Goal: Find specific page/section: Find specific page/section

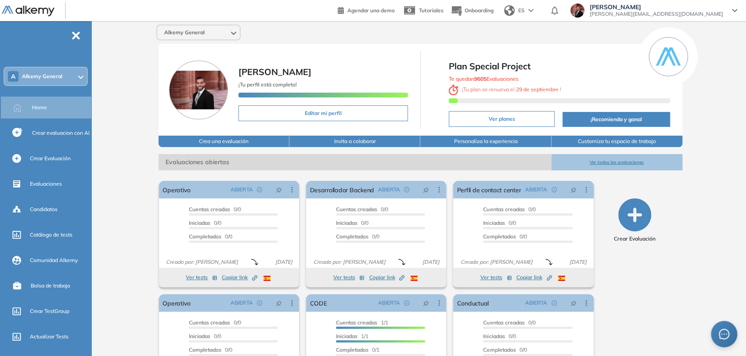
click at [63, 77] on div "A Alkemy General" at bounding box center [45, 77] width 83 height 18
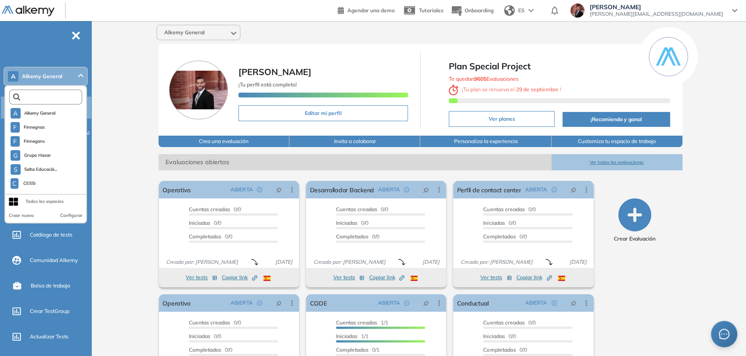
click at [62, 97] on input "text" at bounding box center [47, 97] width 55 height 7
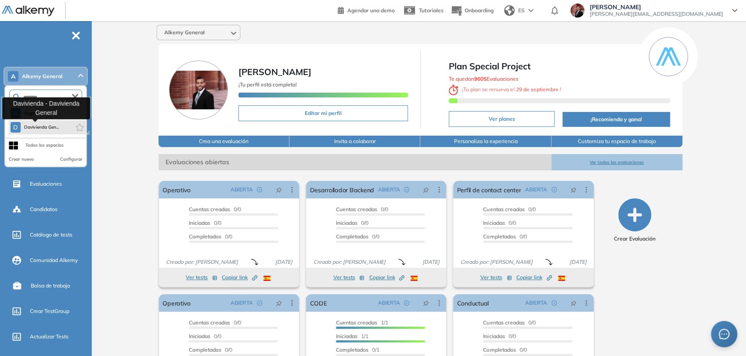
type input "********"
click at [43, 127] on span "Davivienda Gen..." at bounding box center [41, 127] width 35 height 7
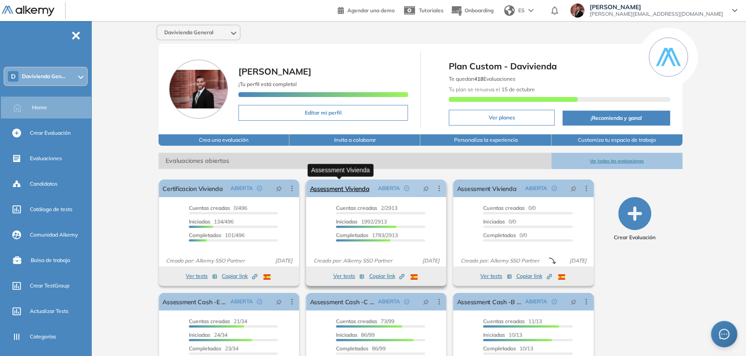
click at [351, 187] on link "Assessment Vivienda" at bounding box center [340, 189] width 60 height 18
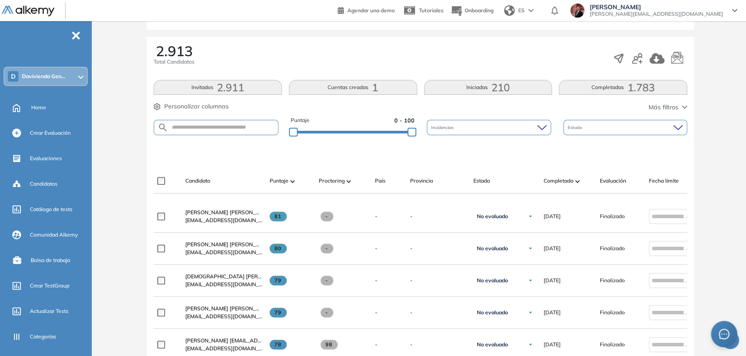
scroll to position [146, 0]
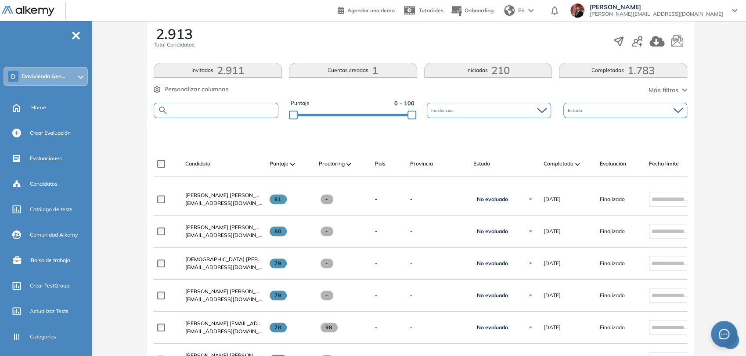
click at [211, 110] on input "text" at bounding box center [223, 110] width 110 height 7
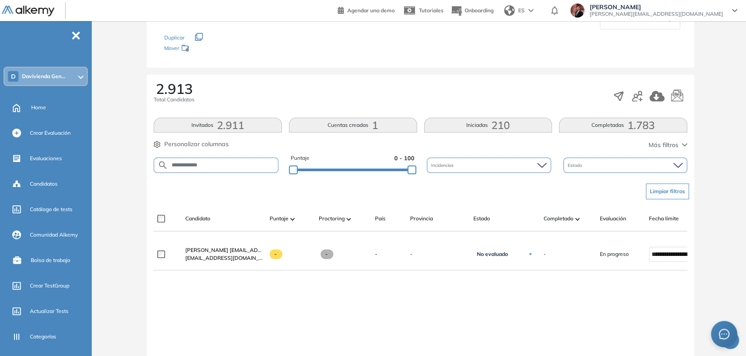
scroll to position [98, 0]
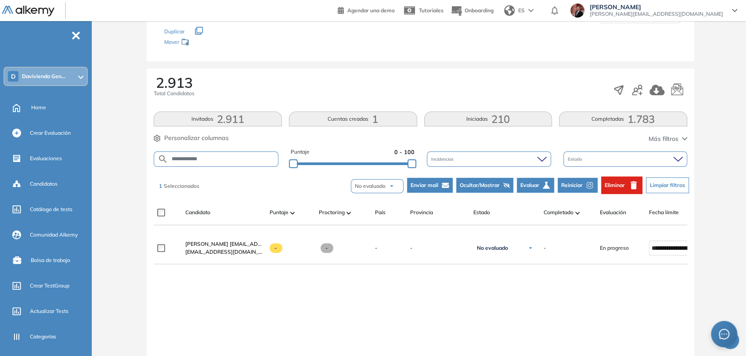
click at [582, 182] on span "Reiniciar" at bounding box center [572, 185] width 22 height 8
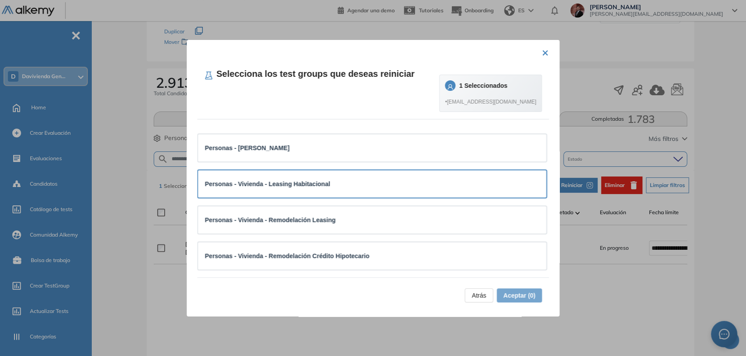
scroll to position [0, 0]
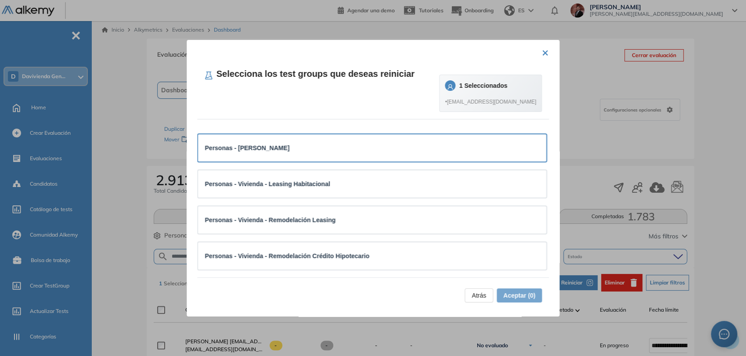
click at [310, 140] on div "Personas - Vivienda - Crédito" at bounding box center [372, 147] width 349 height 27
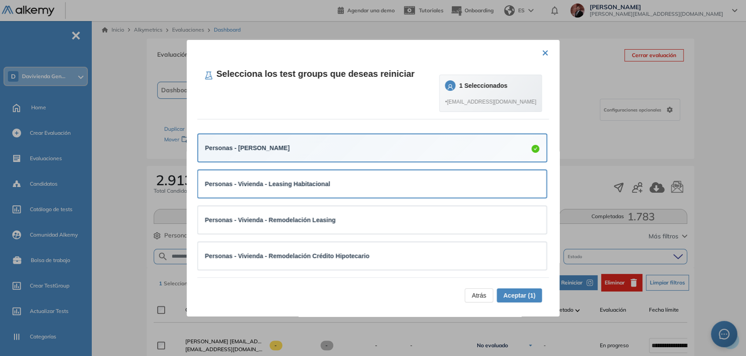
click at [372, 182] on div "Personas - Vivienda - Leasing Habitacional" at bounding box center [372, 184] width 335 height 10
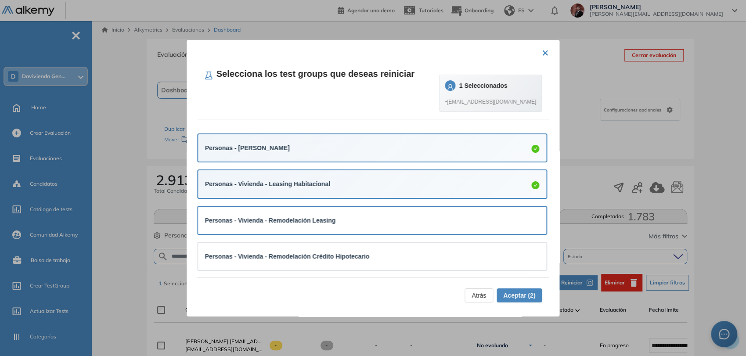
click at [394, 216] on div "Personas - Vivienda - Remodelación Leasing" at bounding box center [372, 221] width 335 height 10
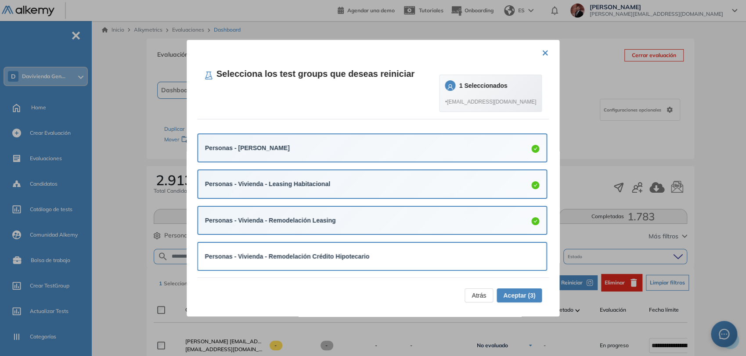
click at [374, 249] on div "Personas - Vivienda - Remodelación Crédito Hipotecario" at bounding box center [372, 256] width 349 height 27
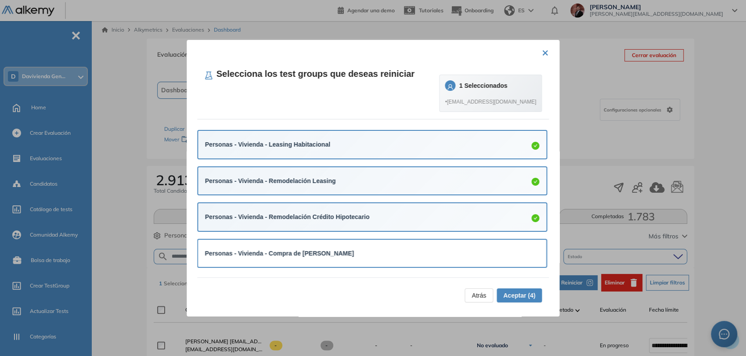
scroll to position [98, 0]
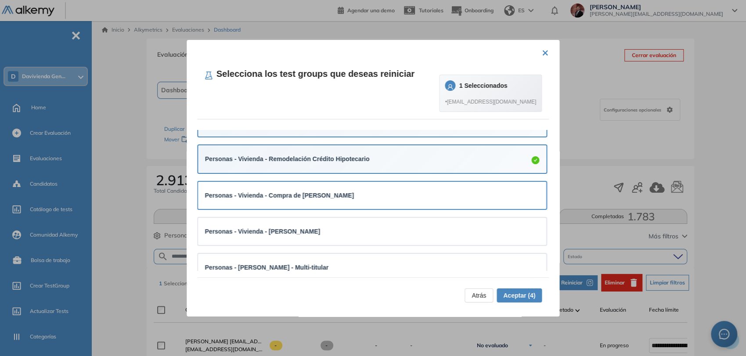
click at [385, 187] on div "Personas - Vivienda - Compra de Cartera Hipotecaria" at bounding box center [372, 195] width 349 height 27
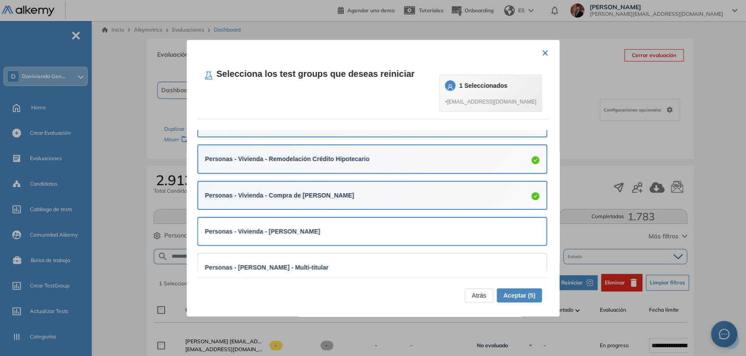
click at [376, 223] on div "Personas - Vivienda - Vivienda Móvil" at bounding box center [372, 231] width 349 height 27
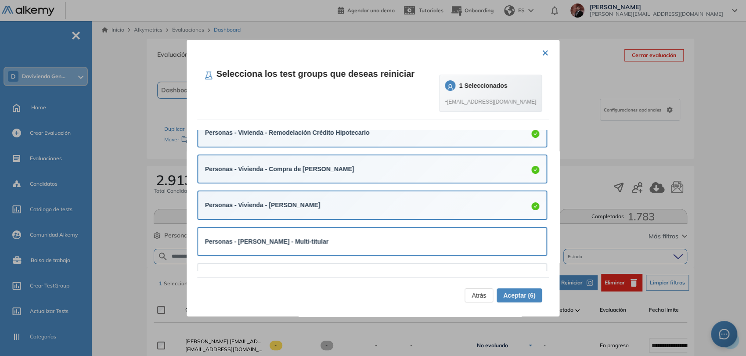
scroll to position [146, 0]
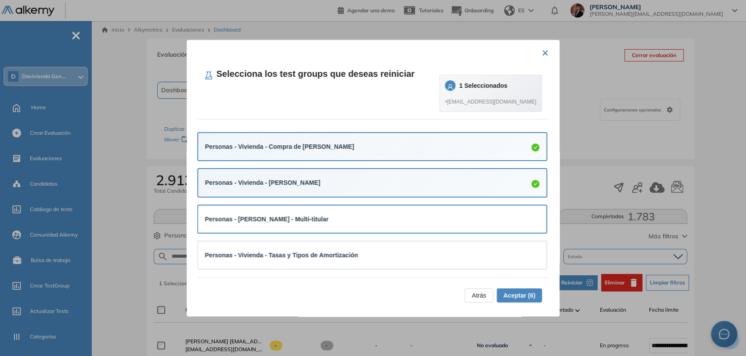
drag, startPoint x: 372, startPoint y: 214, endPoint x: 369, endPoint y: 226, distance: 11.8
click at [372, 214] on div "Personas - Vivienda Móvil - Multi-titular" at bounding box center [372, 219] width 335 height 10
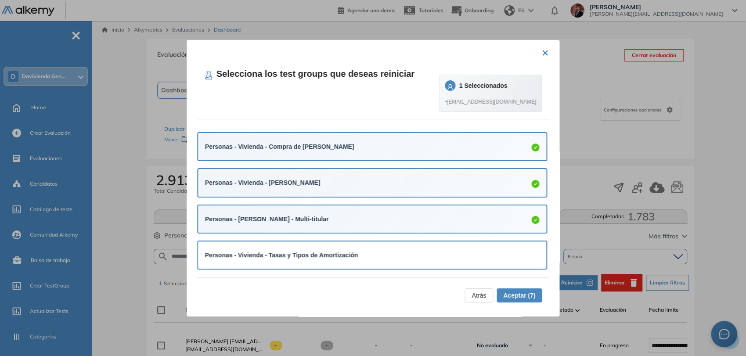
click at [357, 250] on div "Personas - Vivienda - Tasas y Tipos de Amortización" at bounding box center [372, 255] width 335 height 10
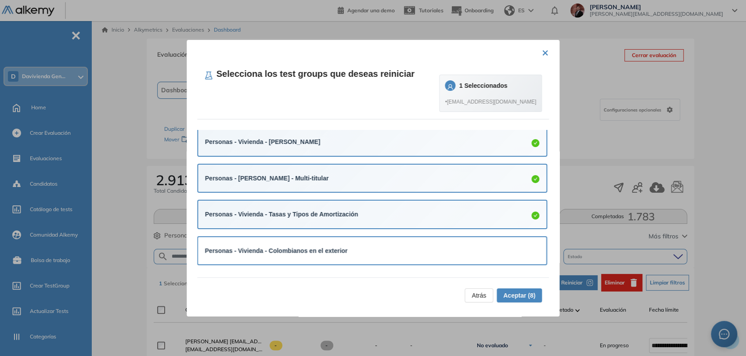
scroll to position [244, 0]
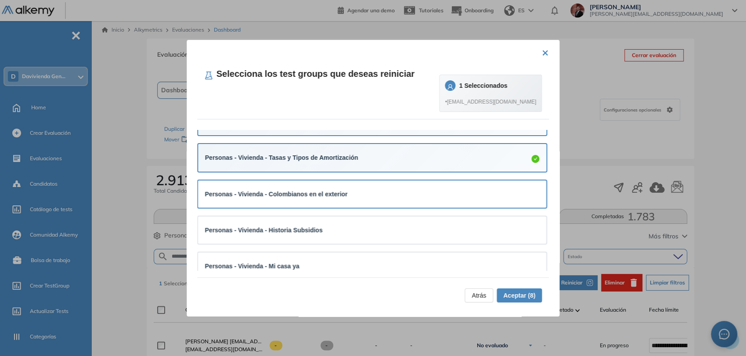
drag, startPoint x: 355, startPoint y: 194, endPoint x: 353, endPoint y: 204, distance: 10.3
click at [355, 193] on div "Personas - Vivienda - Colombianos en el exterior" at bounding box center [372, 194] width 335 height 10
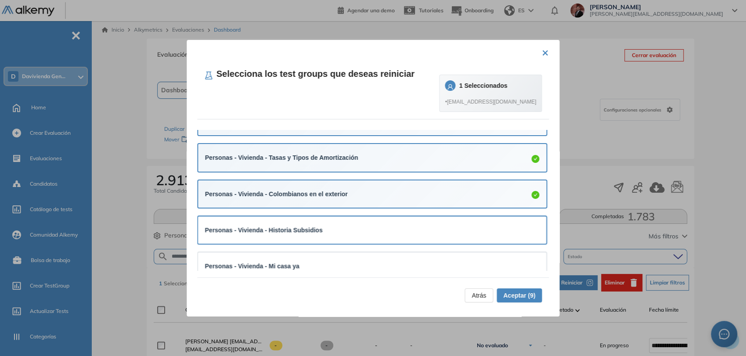
click at [351, 233] on div "Personas - Vivienda - Historia Subsidios" at bounding box center [372, 230] width 335 height 10
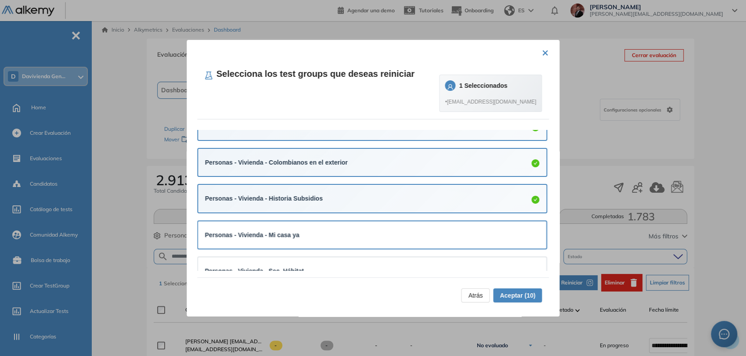
scroll to position [293, 0]
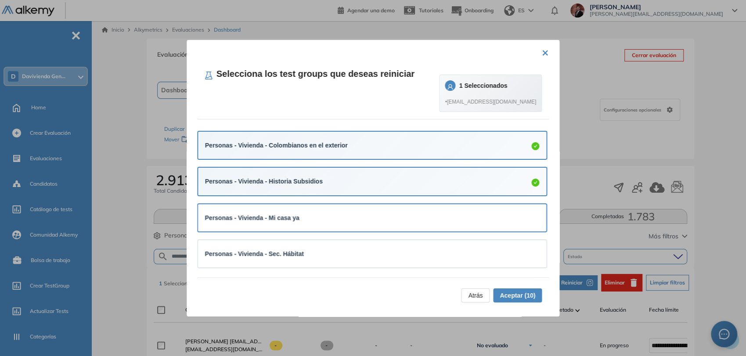
click at [350, 213] on div "Personas - Vivienda - Mi casa ya" at bounding box center [372, 218] width 335 height 10
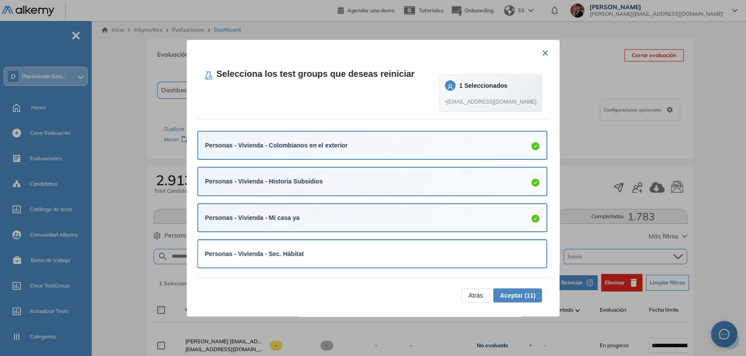
click at [328, 257] on div "Personas - Vivienda - Sec. Hábitat" at bounding box center [372, 254] width 335 height 10
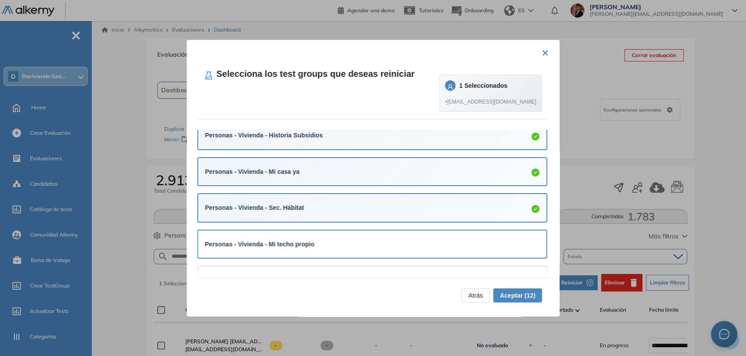
click at [318, 245] on div "Personas - Vivienda - Mi techo propio" at bounding box center [372, 244] width 335 height 10
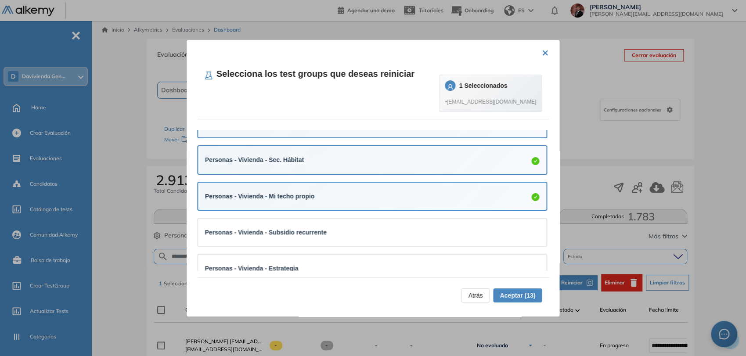
scroll to position [436, 0]
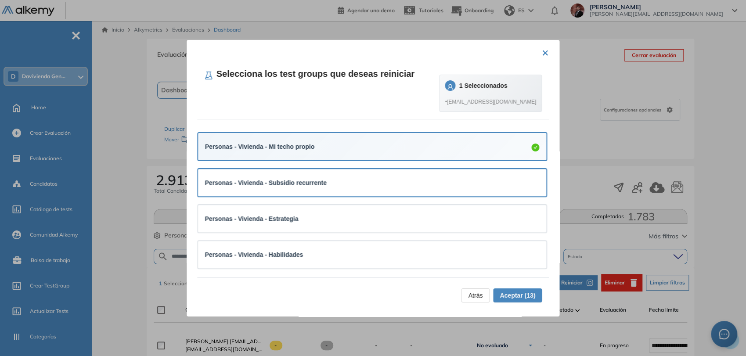
click at [312, 179] on strong "Personas - Vivienda - Subsidio recurrente" at bounding box center [266, 182] width 122 height 7
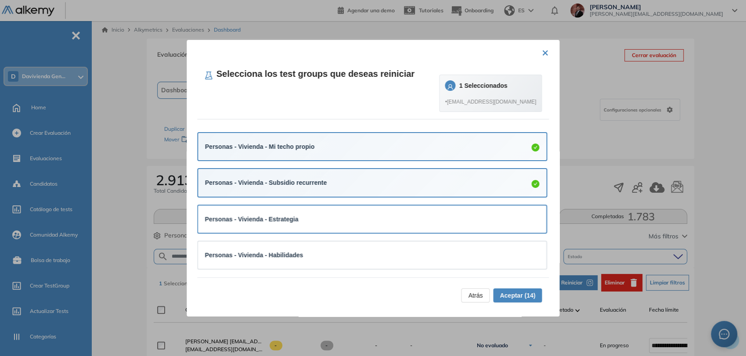
click at [309, 219] on div "Personas - Vivienda - Estrategia" at bounding box center [372, 219] width 335 height 10
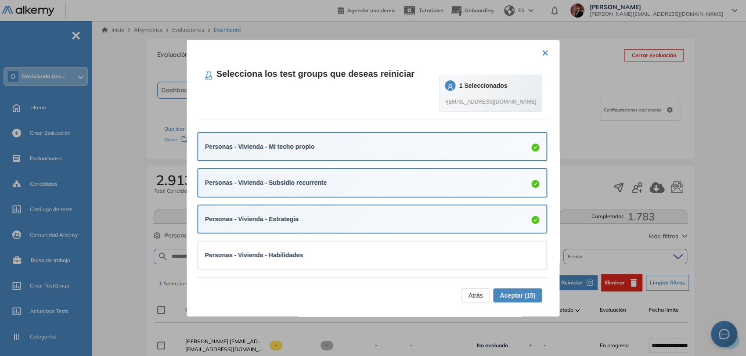
scroll to position [437, 0]
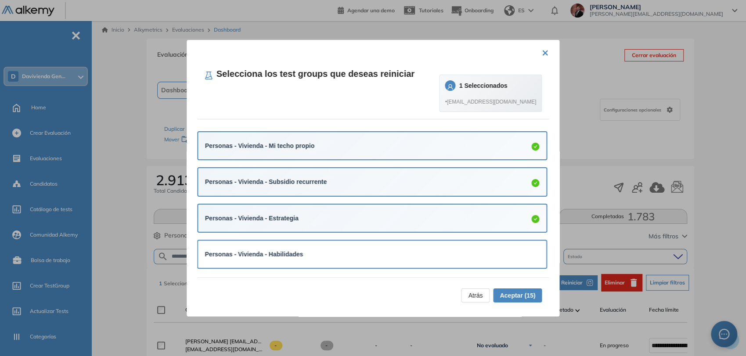
click at [308, 245] on div "Personas - Vivienda - Habilidades" at bounding box center [372, 254] width 349 height 27
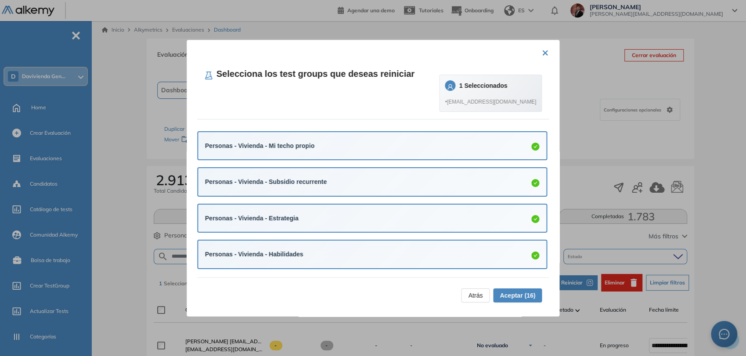
scroll to position [438, 0]
click at [520, 297] on span "Aceptar (16)" at bounding box center [518, 296] width 36 height 10
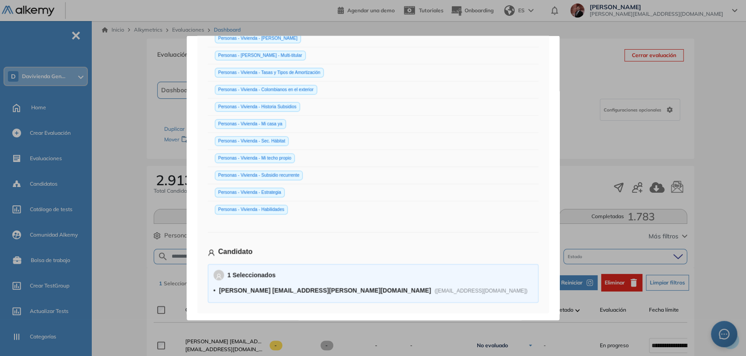
scroll to position [204, 0]
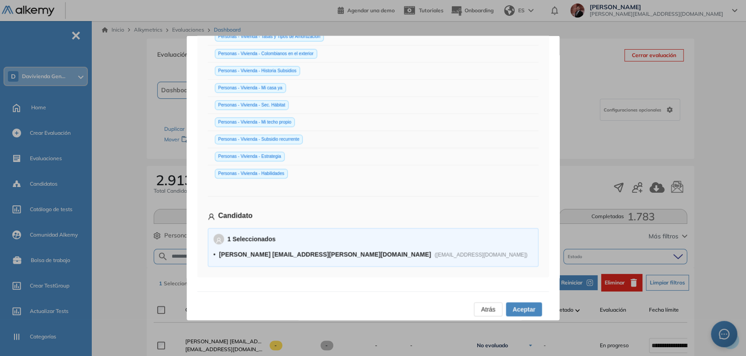
click at [520, 309] on span "Aceptar" at bounding box center [524, 309] width 23 height 10
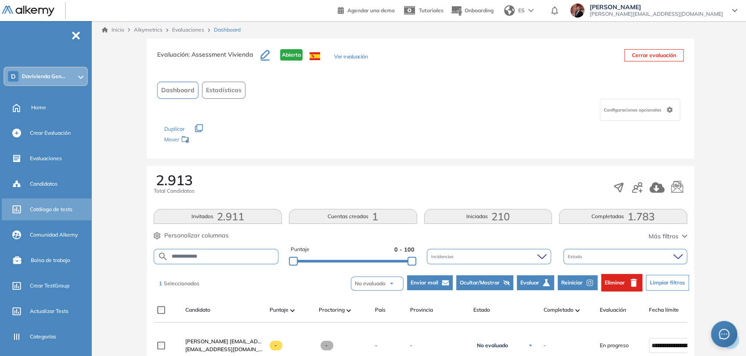
drag, startPoint x: 222, startPoint y: 257, endPoint x: 1, endPoint y: 215, distance: 225.0
click at [1, 215] on div "General Training Alkemy Perfil Todos los espacios D Davivienda Gen... Home Alky…" at bounding box center [373, 267] width 746 height 534
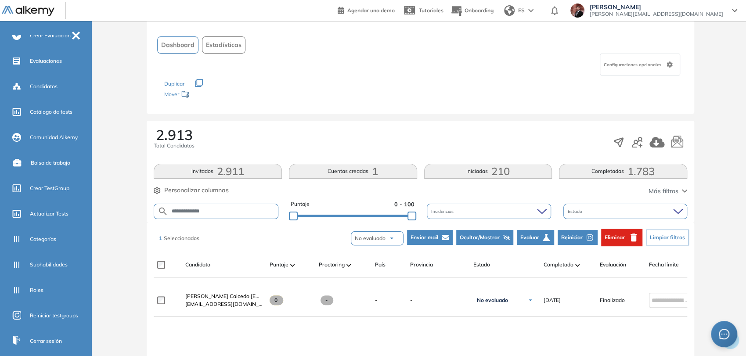
scroll to position [98, 0]
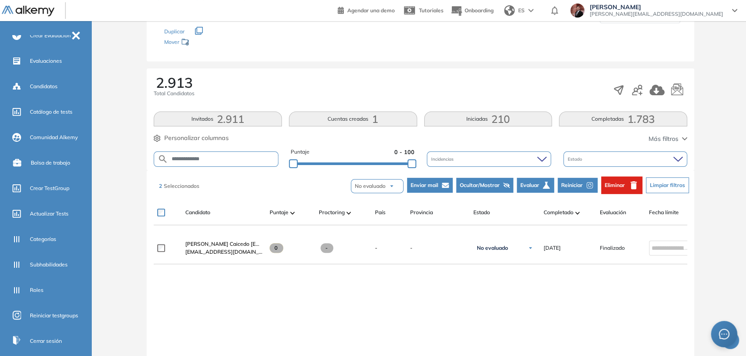
click at [578, 184] on span "Reiniciar" at bounding box center [572, 185] width 22 height 8
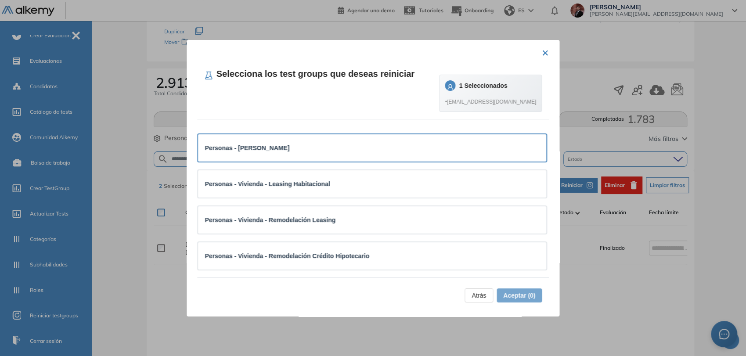
click at [368, 145] on div "Personas - Vivienda - Crédito" at bounding box center [372, 148] width 335 height 10
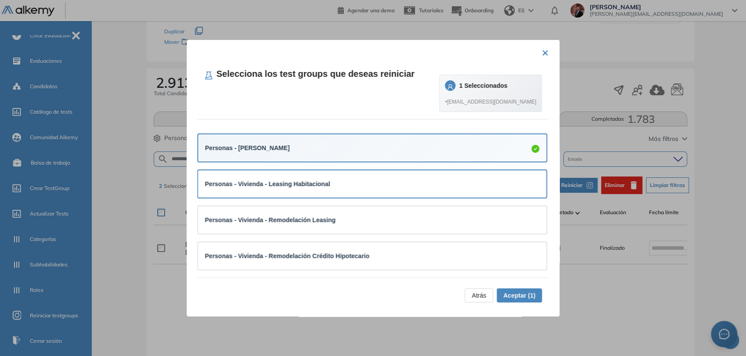
click at [368, 180] on div "Personas - Vivienda - Leasing Habitacional" at bounding box center [372, 184] width 335 height 10
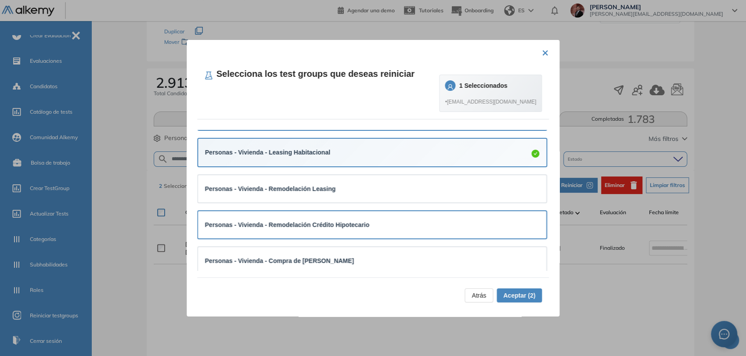
scroll to position [49, 0]
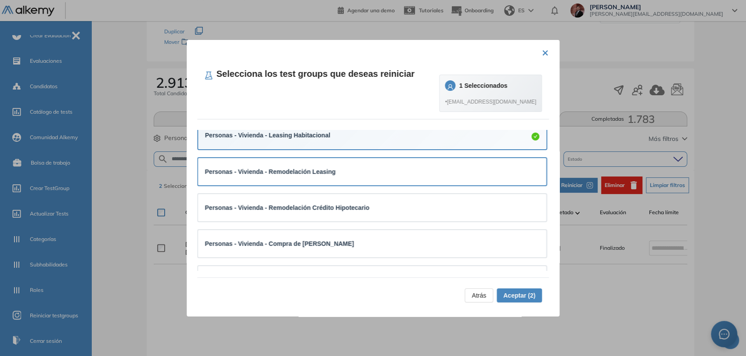
click at [360, 173] on div "Personas - Vivienda - Remodelación Leasing" at bounding box center [372, 172] width 335 height 10
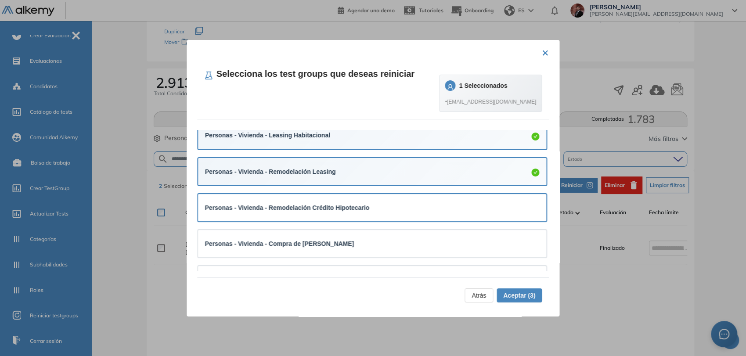
click at [357, 208] on strong "Personas - Vivienda - Remodelación Crédito Hipotecario" at bounding box center [287, 207] width 165 height 7
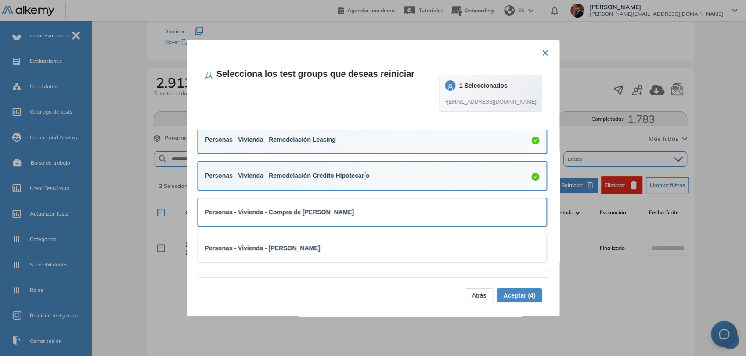
scroll to position [98, 0]
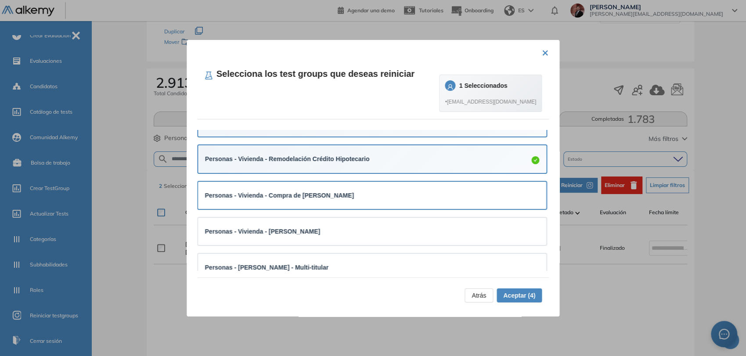
click at [376, 199] on div "Personas - Vivienda - Compra de Cartera Hipotecaria" at bounding box center [372, 196] width 335 height 10
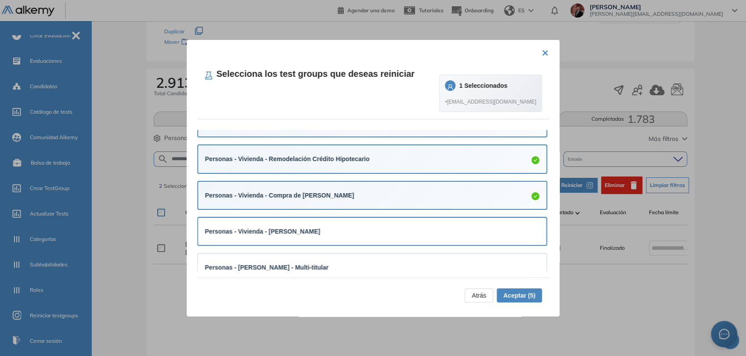
click at [369, 231] on div "Personas - Vivienda - Vivienda Móvil" at bounding box center [372, 232] width 335 height 10
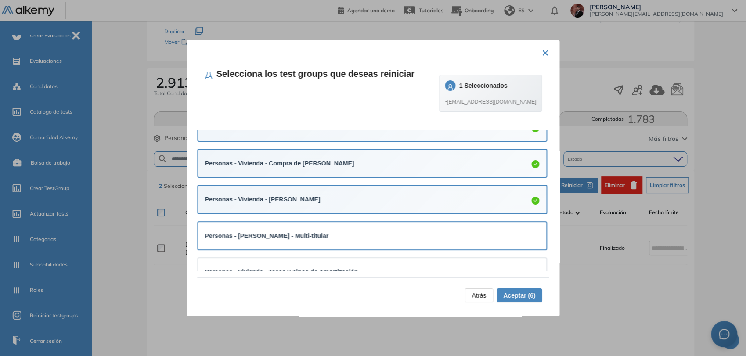
scroll to position [146, 0]
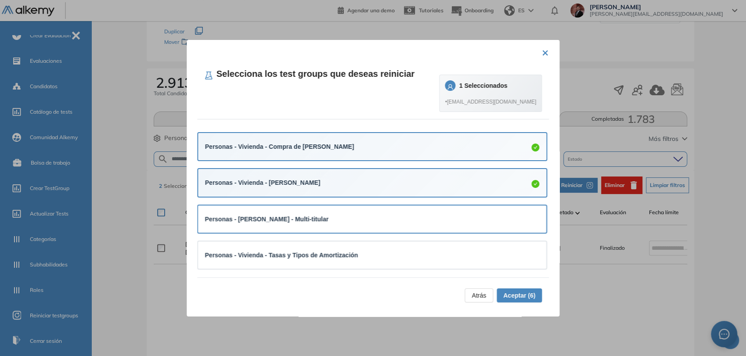
click at [376, 214] on div "Personas - Vivienda Móvil - Multi-titular" at bounding box center [372, 219] width 335 height 10
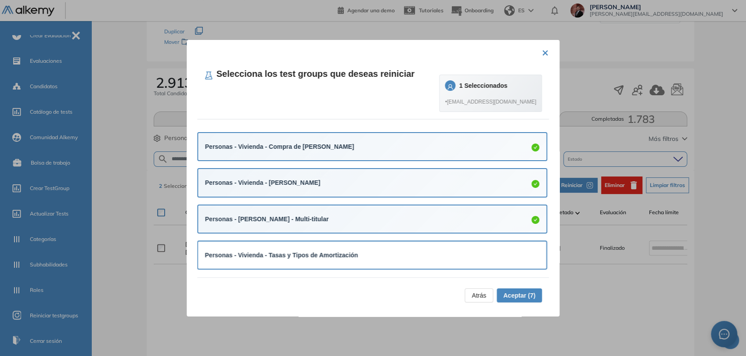
click at [377, 246] on div "Personas - Vivienda - Tasas y Tipos de Amortización" at bounding box center [372, 255] width 349 height 27
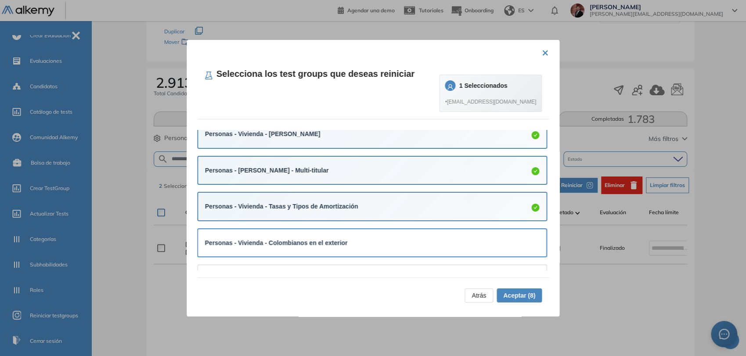
click at [386, 231] on div "Personas - Vivienda - Colombianos en el exterior" at bounding box center [372, 242] width 349 height 27
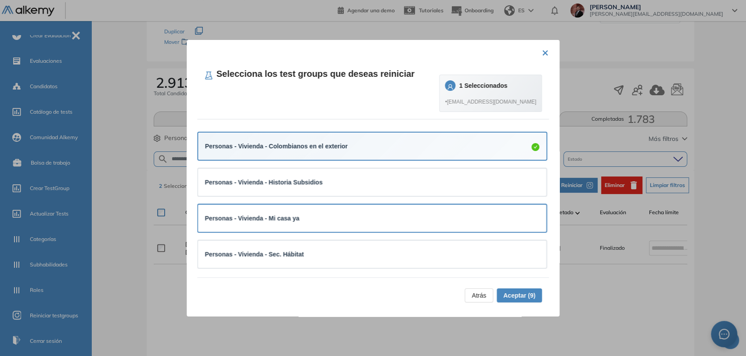
scroll to position [293, 0]
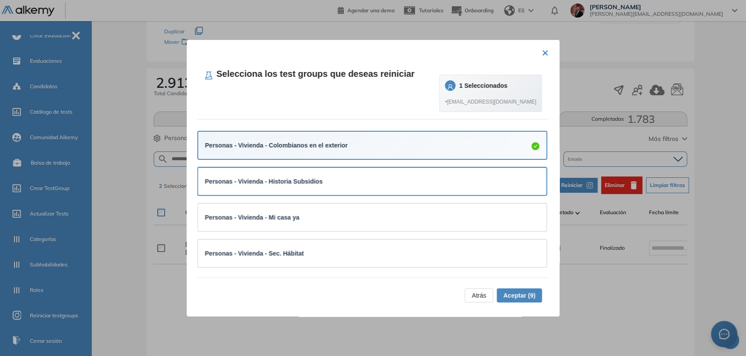
click at [372, 171] on div "Personas - Vivienda - Historia Subsidios" at bounding box center [372, 181] width 349 height 27
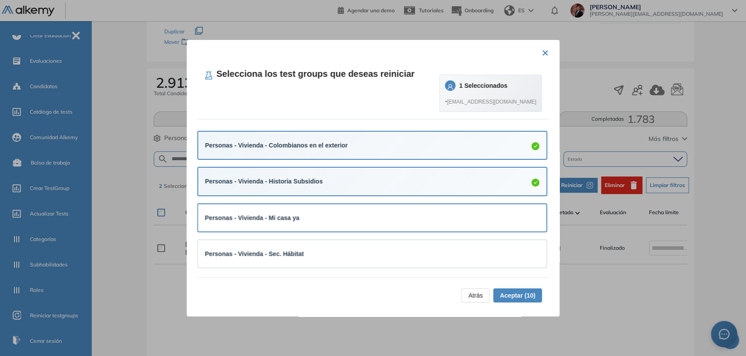
click at [376, 215] on div "Personas - Vivienda - Mi casa ya" at bounding box center [372, 218] width 335 height 10
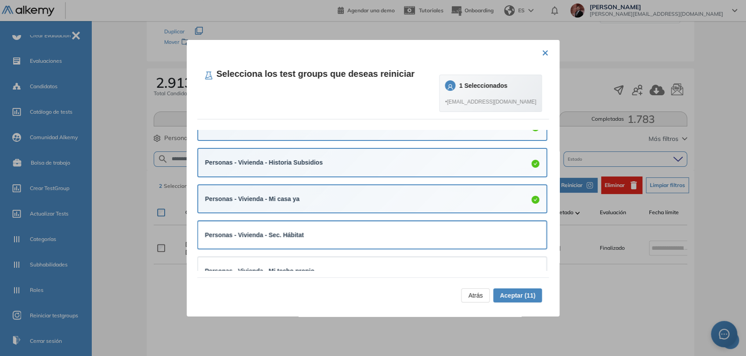
scroll to position [341, 0]
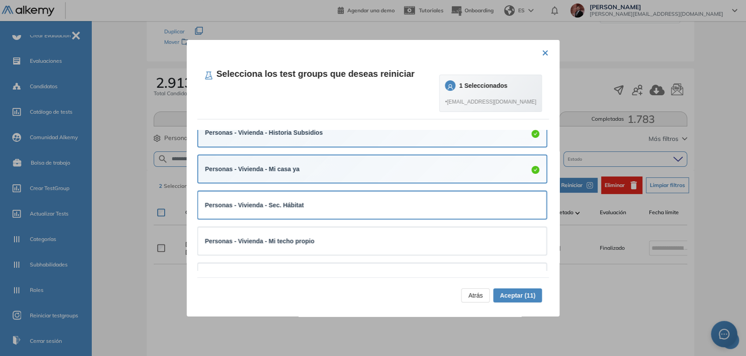
click at [369, 200] on div "Personas - Vivienda - Sec. Hábitat" at bounding box center [372, 205] width 335 height 10
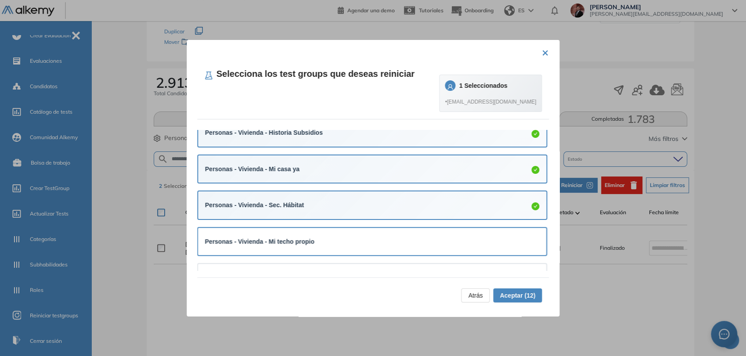
click at [369, 231] on div "Personas - Vivienda - Mi techo propio" at bounding box center [372, 241] width 349 height 27
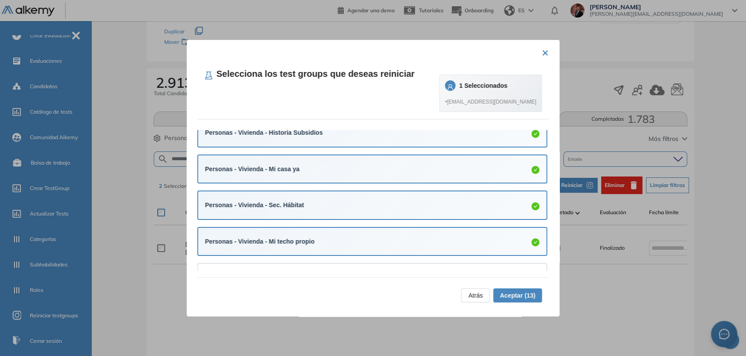
scroll to position [437, 0]
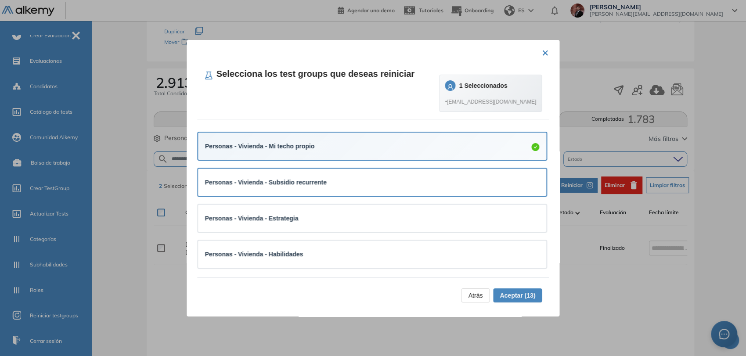
click at [355, 187] on div "Personas - Vivienda - Subsidio recurrente" at bounding box center [372, 182] width 349 height 27
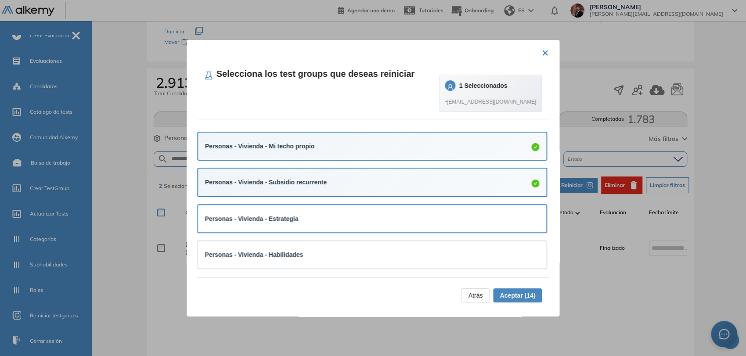
click at [356, 220] on div "Personas - Vivienda - Estrategia" at bounding box center [372, 219] width 335 height 10
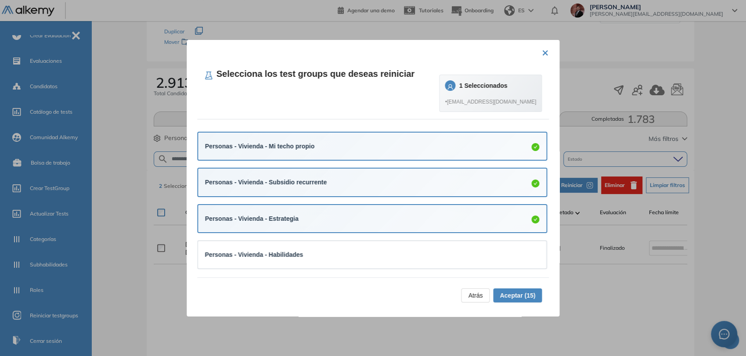
scroll to position [437, 0]
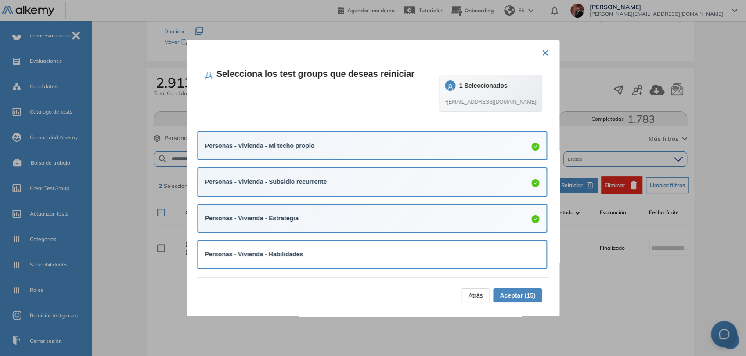
click at [358, 244] on div "Personas - Vivienda - Habilidades" at bounding box center [372, 254] width 349 height 27
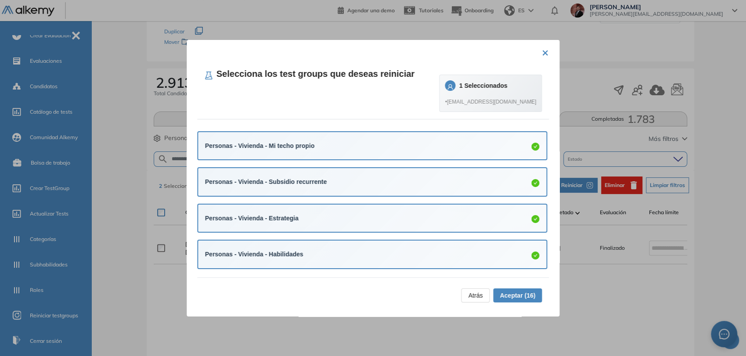
click at [514, 296] on span "Aceptar (16)" at bounding box center [518, 296] width 36 height 10
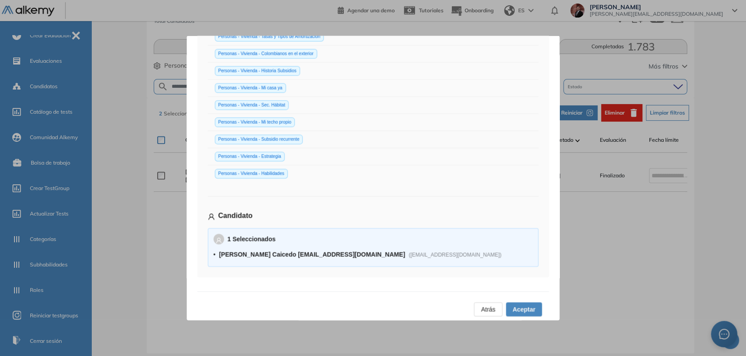
scroll to position [184, 0]
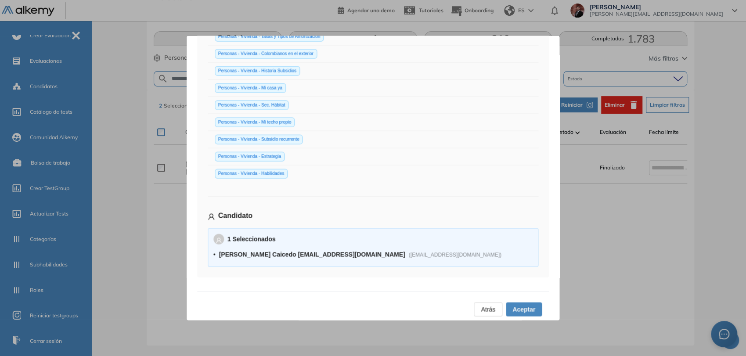
click at [518, 304] on span "Aceptar" at bounding box center [524, 309] width 23 height 10
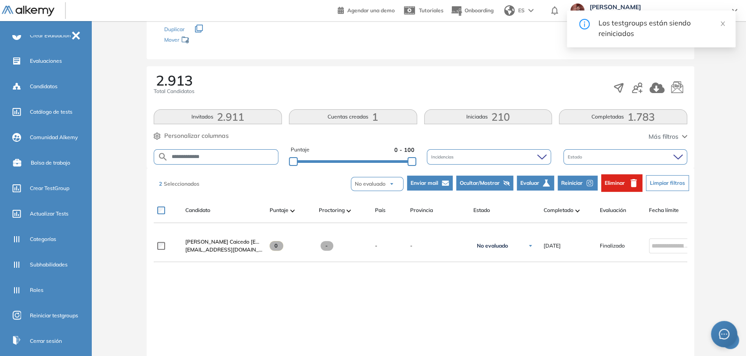
scroll to position [0, 0]
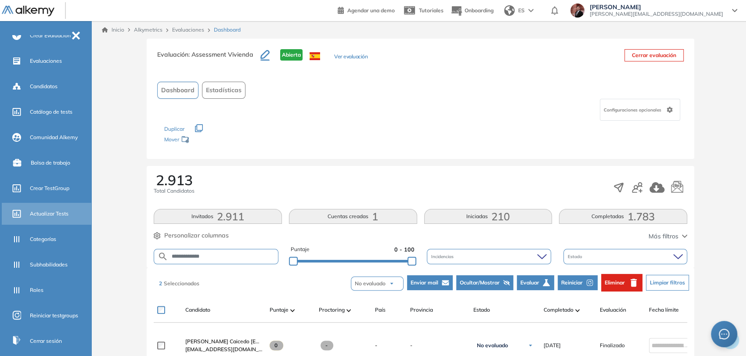
drag, startPoint x: 217, startPoint y: 258, endPoint x: 56, endPoint y: 215, distance: 166.7
click at [31, 205] on div "General Training Alkemy Perfil Todos los espacios D Davivienda Gen... Home Alky…" at bounding box center [373, 267] width 746 height 534
type input "*********"
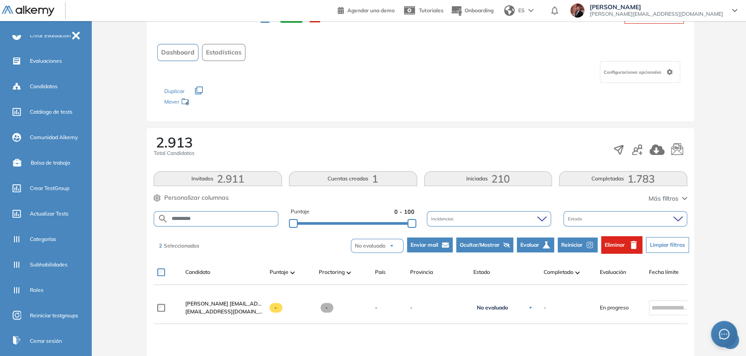
scroll to position [49, 0]
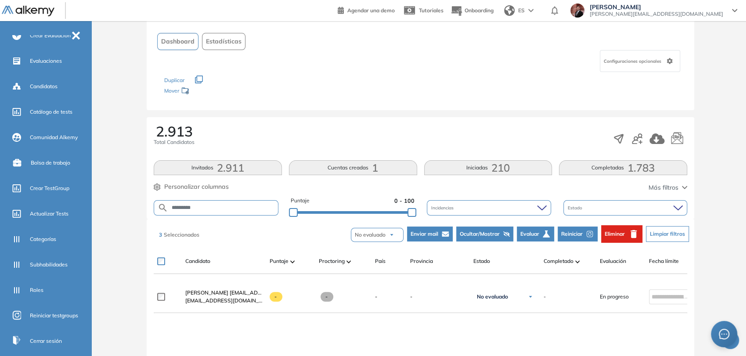
click at [582, 231] on span "Reiniciar" at bounding box center [572, 234] width 22 height 8
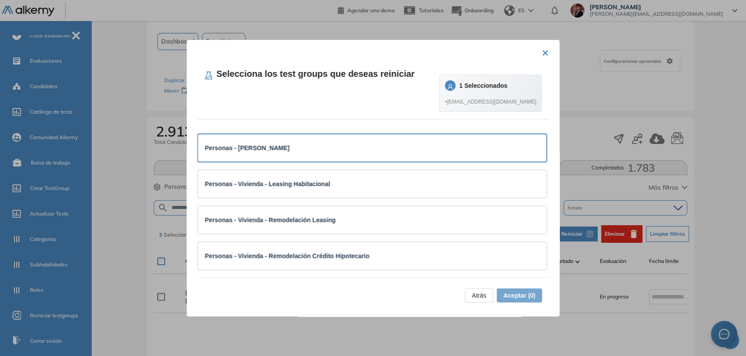
click at [451, 135] on div "Personas - Vivienda - Crédito" at bounding box center [372, 147] width 349 height 27
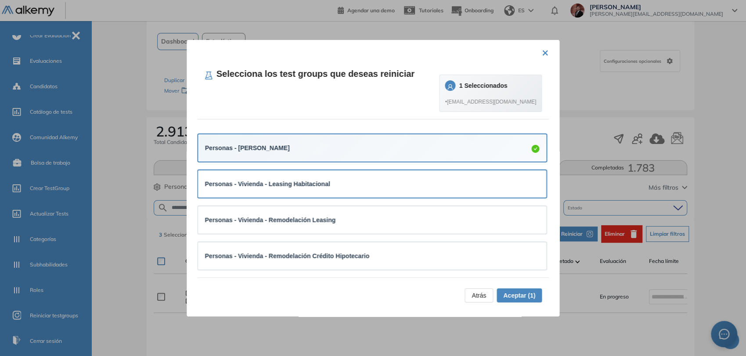
click at [438, 179] on div "Personas - Vivienda - Leasing Habitacional" at bounding box center [372, 184] width 335 height 10
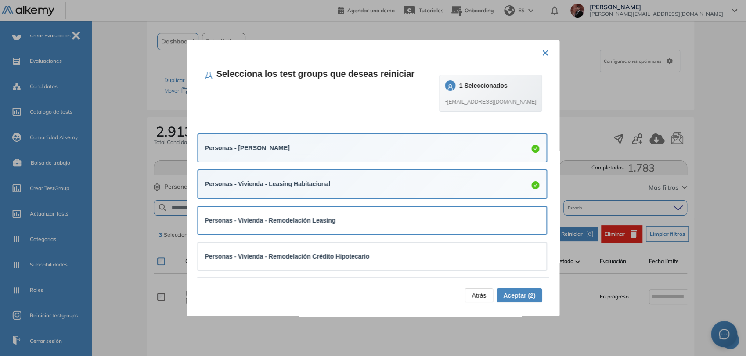
click at [429, 228] on div "Personas - Vivienda - Remodelación Leasing" at bounding box center [372, 220] width 349 height 27
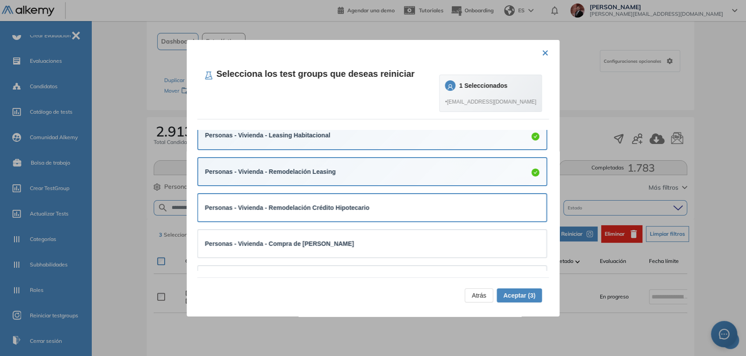
click at [427, 205] on div "Personas - Vivienda - Remodelación Crédito Hipotecario" at bounding box center [372, 208] width 335 height 10
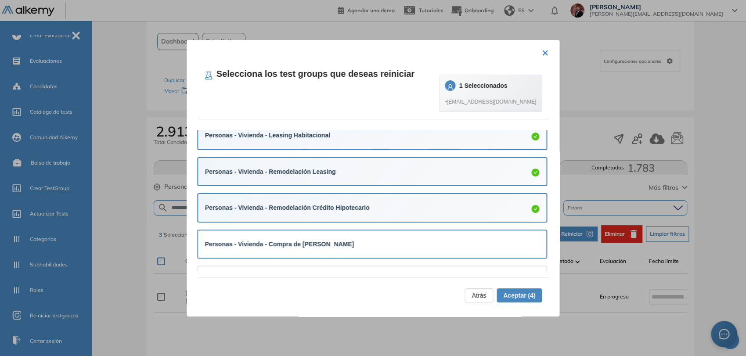
drag, startPoint x: 423, startPoint y: 238, endPoint x: 427, endPoint y: 236, distance: 4.6
click at [423, 238] on div "Personas - Vivienda - Compra de Cartera Hipotecaria" at bounding box center [372, 244] width 335 height 13
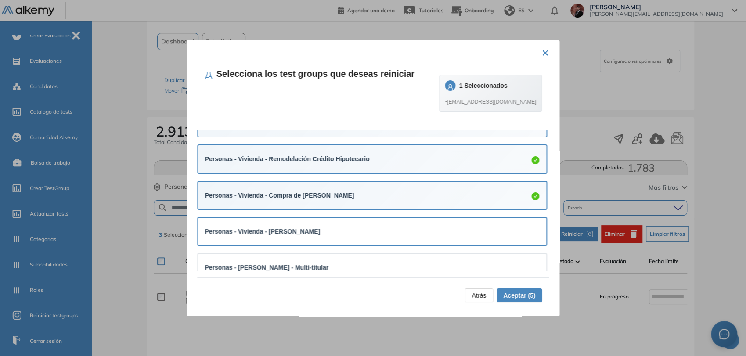
click at [435, 221] on div "Personas - Vivienda - Vivienda Móvil" at bounding box center [372, 231] width 349 height 27
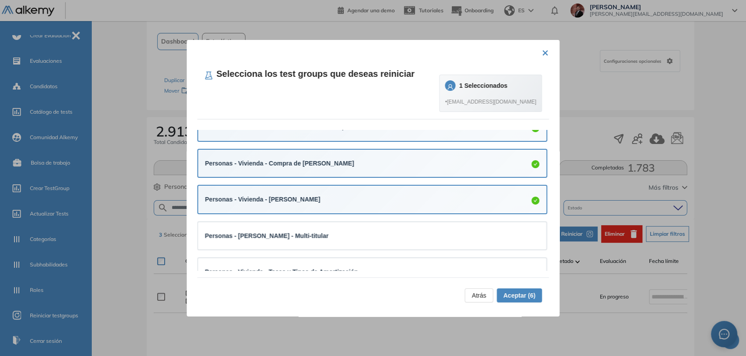
scroll to position [195, 0]
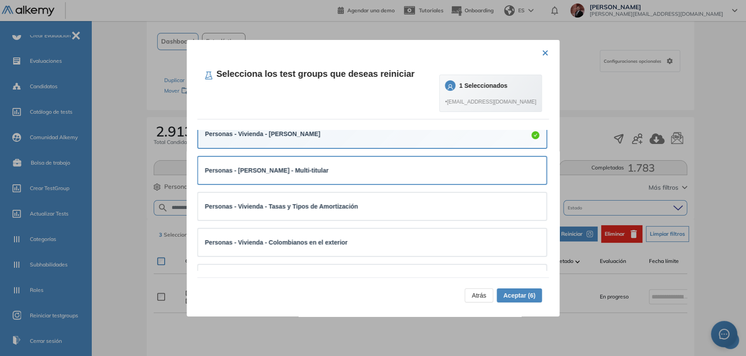
click at [418, 173] on div "Personas - Vivienda Móvil - Multi-titular" at bounding box center [372, 171] width 335 height 10
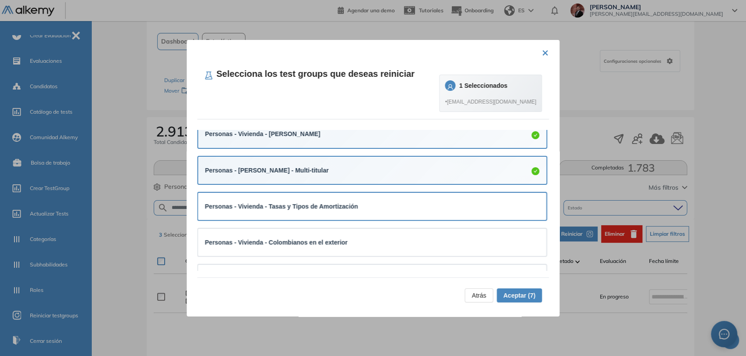
click at [415, 206] on div "Personas - Vivienda - Tasas y Tipos de Amortización" at bounding box center [372, 207] width 335 height 10
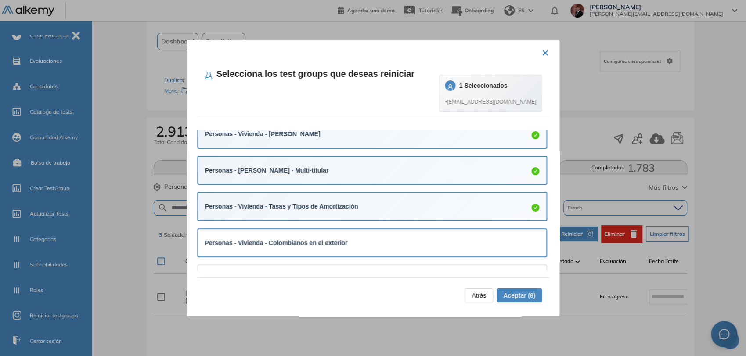
drag, startPoint x: 403, startPoint y: 247, endPoint x: 406, endPoint y: 240, distance: 7.5
click at [404, 247] on div "Personas - Vivienda - Colombianos en el exterior" at bounding box center [372, 242] width 335 height 13
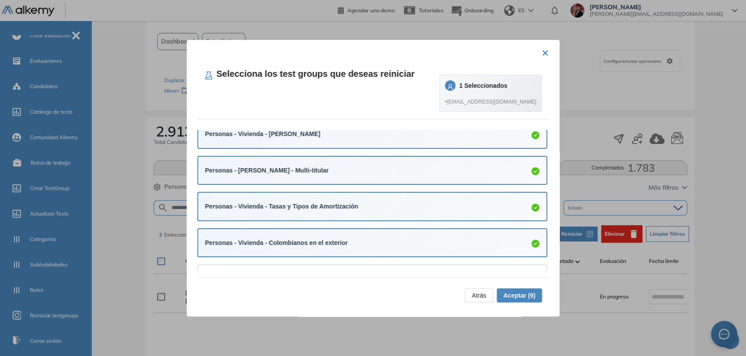
scroll to position [293, 0]
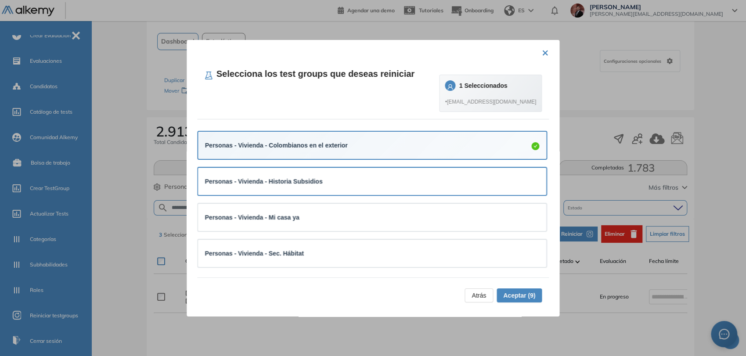
click at [401, 177] on div "Personas - Vivienda - Historia Subsidios" at bounding box center [372, 182] width 335 height 10
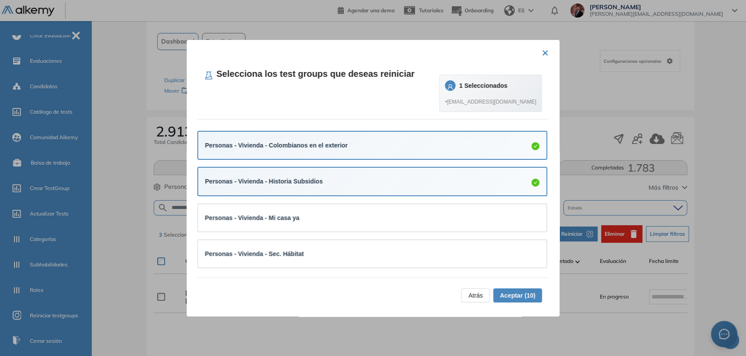
drag, startPoint x: 396, startPoint y: 225, endPoint x: 394, endPoint y: 237, distance: 12.1
click at [396, 224] on div "Personas - Vivienda - Mi casa ya" at bounding box center [372, 217] width 349 height 27
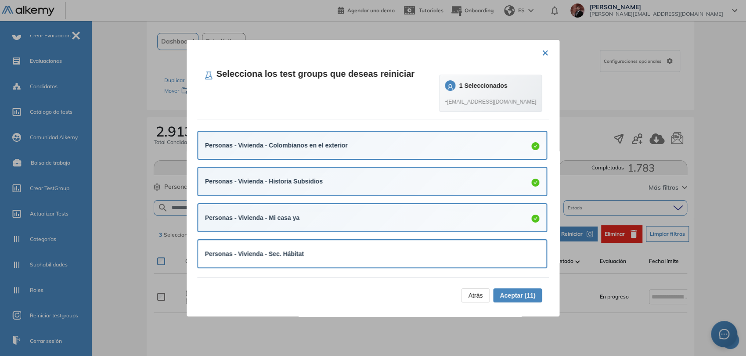
click at [394, 257] on div "Personas - Vivienda - Sec. Hábitat" at bounding box center [372, 254] width 335 height 10
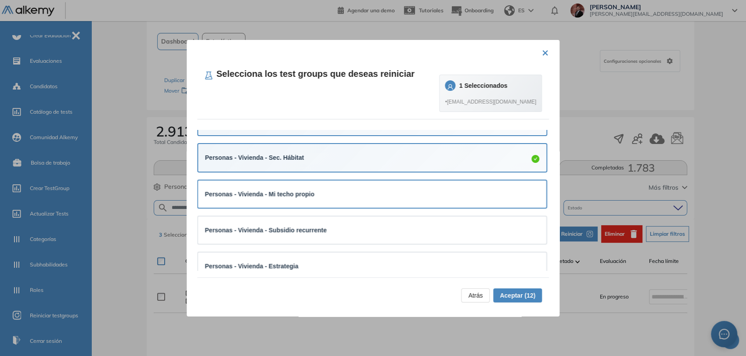
scroll to position [390, 0]
click at [415, 193] on div "Personas - Vivienda - Mi techo propio" at bounding box center [372, 193] width 335 height 10
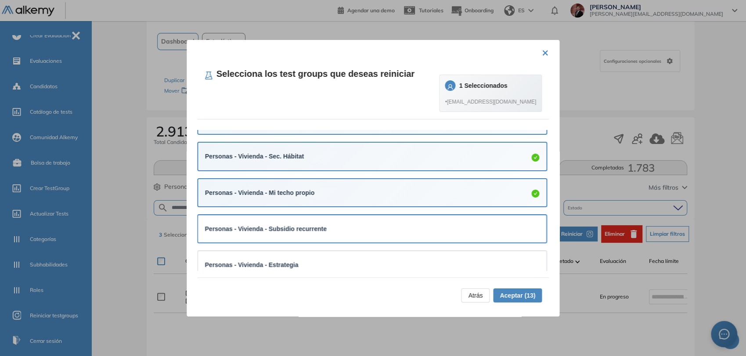
click at [395, 234] on div "Personas - Vivienda - Subsidio recurrente" at bounding box center [372, 228] width 349 height 27
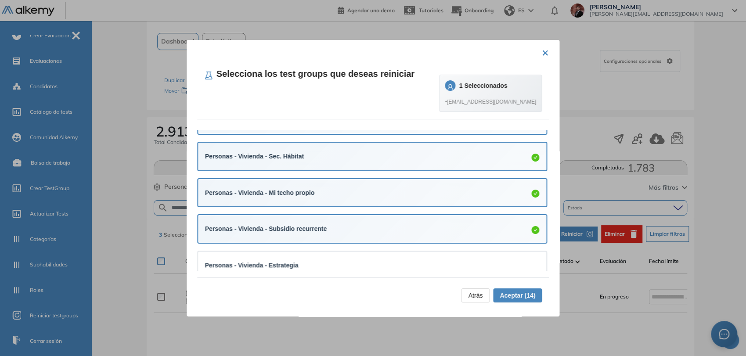
drag, startPoint x: 387, startPoint y: 269, endPoint x: 404, endPoint y: 190, distance: 81.2
click at [387, 269] on div "Personas - Vivienda - Estrategia" at bounding box center [372, 265] width 335 height 13
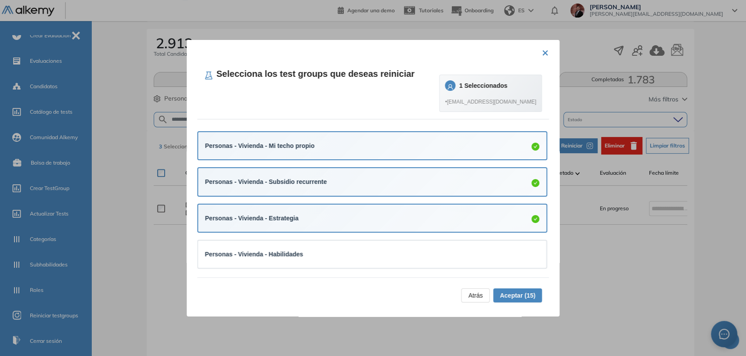
scroll to position [146, 0]
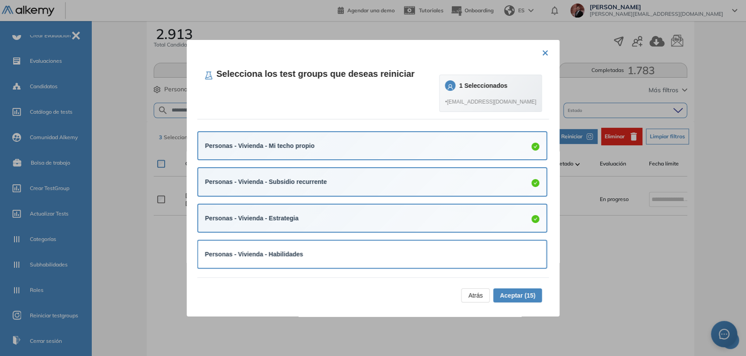
click at [354, 257] on div "Personas - Vivienda - Habilidades" at bounding box center [372, 255] width 335 height 10
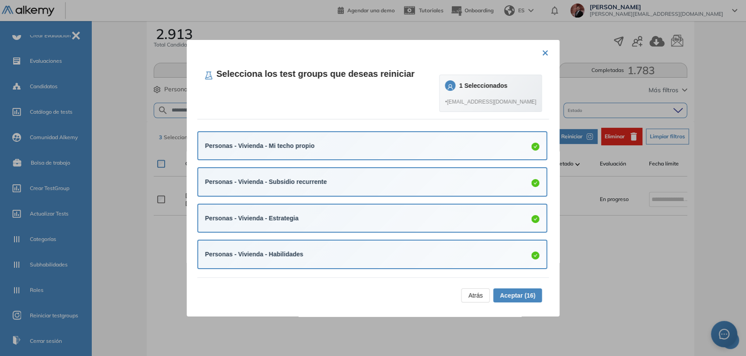
click at [512, 296] on span "Aceptar (16)" at bounding box center [518, 296] width 36 height 10
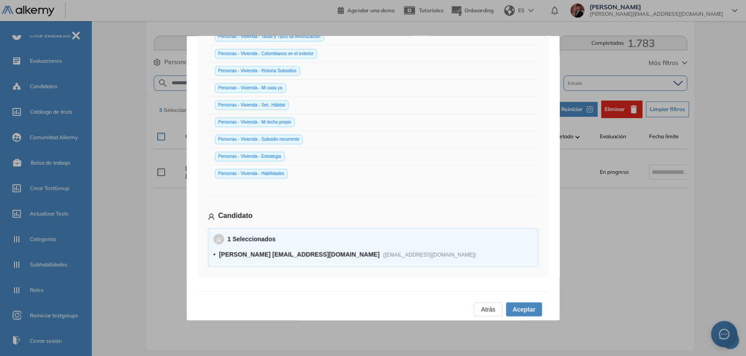
scroll to position [184, 0]
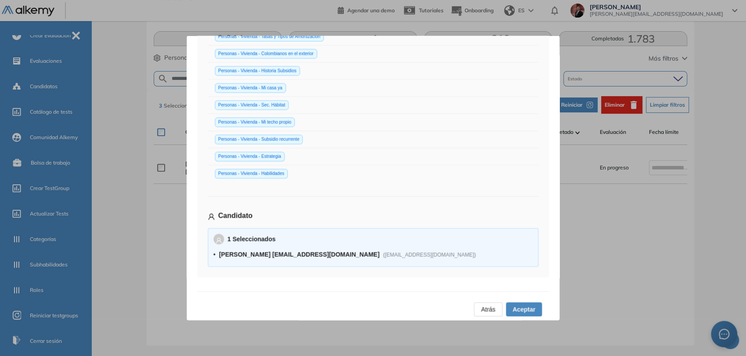
click at [517, 307] on span "Aceptar" at bounding box center [524, 309] width 23 height 10
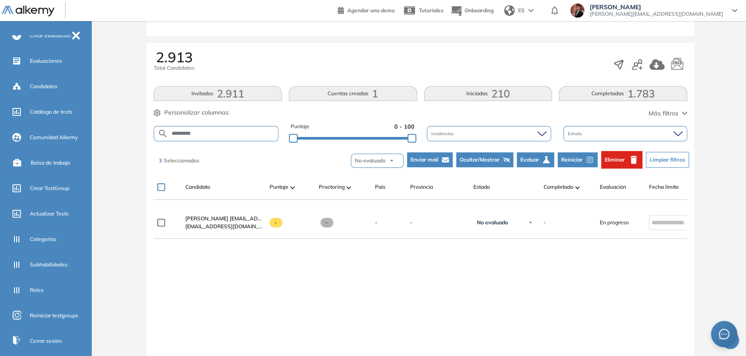
scroll to position [0, 0]
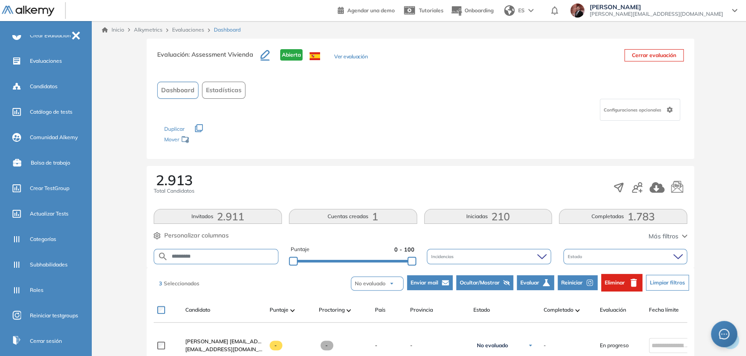
click at [191, 30] on link "Evaluaciones" at bounding box center [188, 29] width 32 height 7
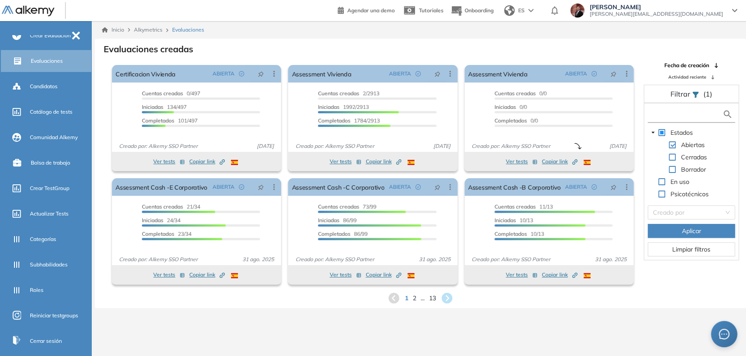
click at [676, 112] on input "text" at bounding box center [686, 114] width 72 height 9
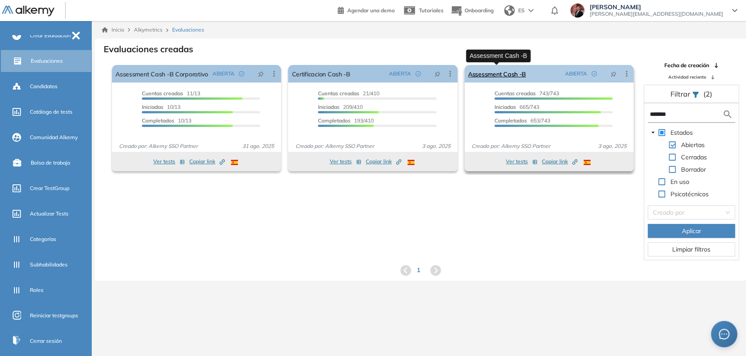
type input "*******"
click at [506, 75] on link "Assessment Cash -B" at bounding box center [497, 74] width 58 height 18
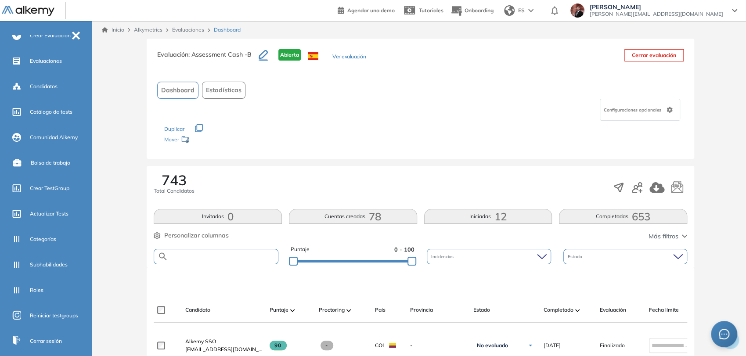
click at [204, 255] on input "text" at bounding box center [223, 256] width 110 height 7
type input "********"
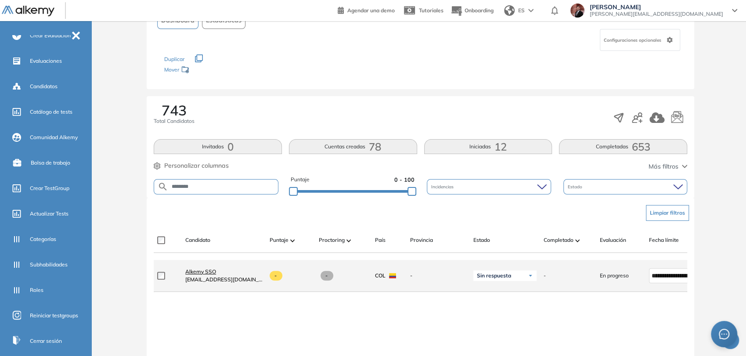
scroll to position [146, 0]
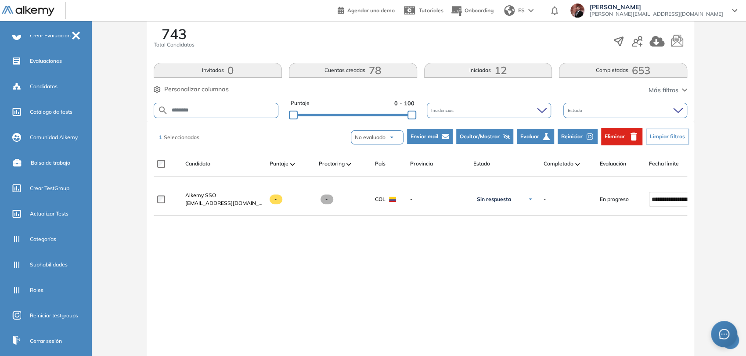
click at [588, 131] on button "Reiniciar" at bounding box center [578, 136] width 40 height 15
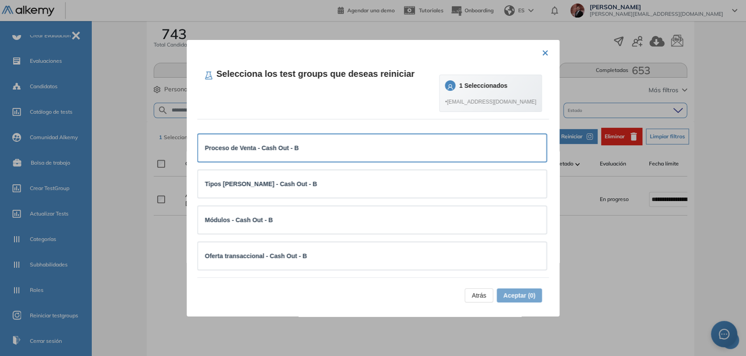
click at [342, 147] on div "Proceso de Venta - Cash Out - B" at bounding box center [372, 148] width 335 height 10
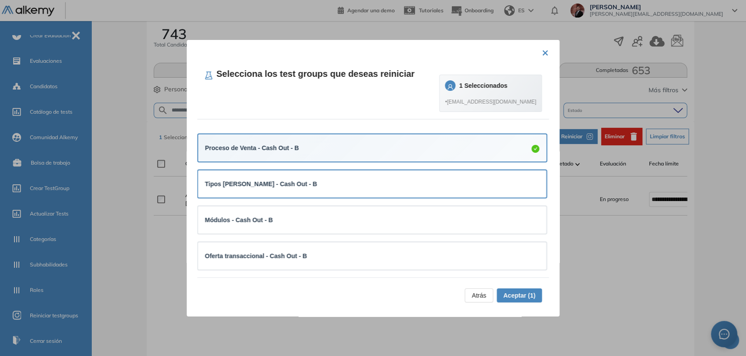
click at [350, 178] on div "Tipos de portales - Cash Out - B" at bounding box center [372, 183] width 335 height 13
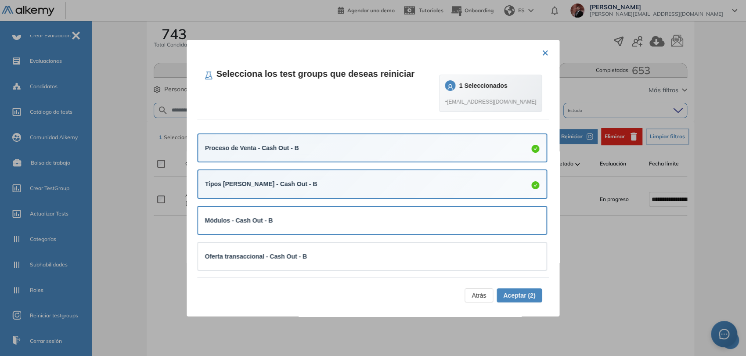
click at [353, 221] on div "Módulos - Cash Out - B" at bounding box center [372, 221] width 335 height 10
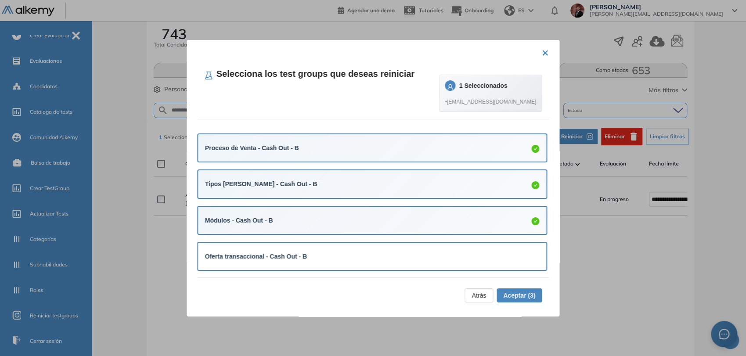
scroll to position [49, 0]
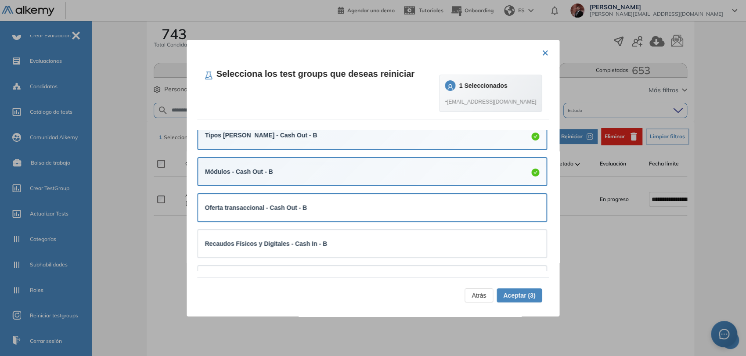
click at [345, 206] on div "Oferta transaccional - Cash Out - B" at bounding box center [372, 208] width 335 height 10
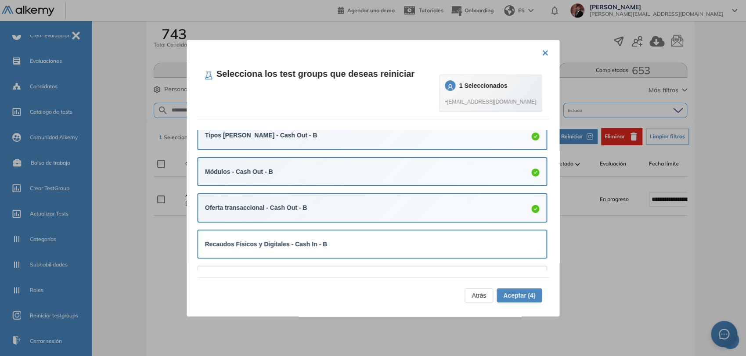
click at [341, 238] on div "Recaudos Físicos y Digitales - Cash In - B" at bounding box center [372, 244] width 335 height 13
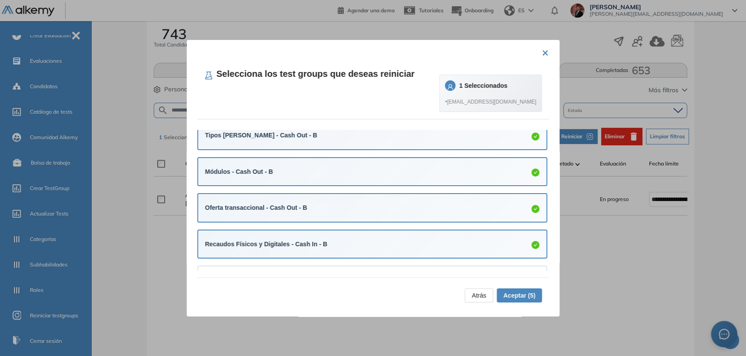
scroll to position [98, 0]
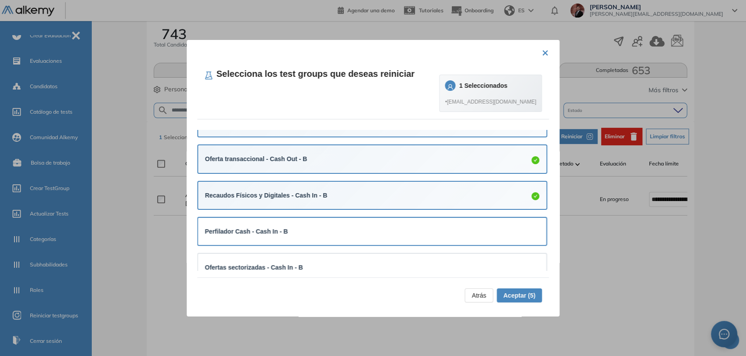
click at [358, 225] on div "Perfilador Cash - Cash In - B" at bounding box center [372, 231] width 335 height 13
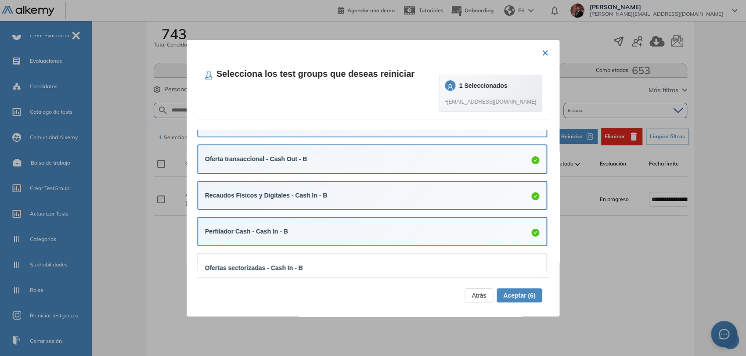
drag, startPoint x: 335, startPoint y: 267, endPoint x: 349, endPoint y: 215, distance: 53.6
click at [334, 267] on div "Ofertas sectorizadas - Cash In - B" at bounding box center [372, 268] width 335 height 10
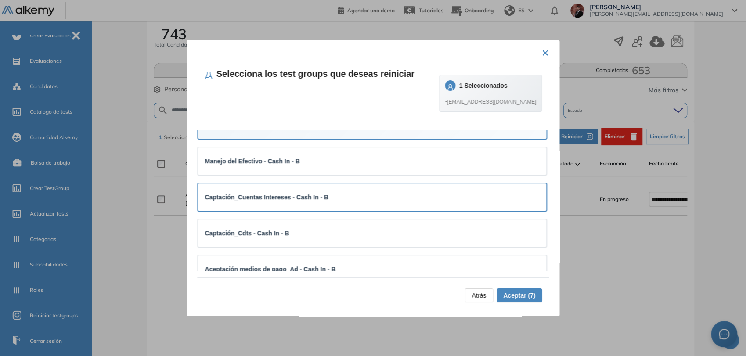
scroll to position [244, 0]
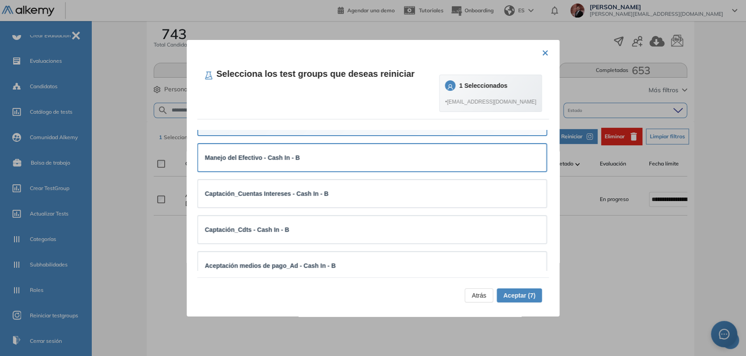
click at [321, 166] on div "Manejo del Efectivo - Cash In - B" at bounding box center [372, 157] width 349 height 27
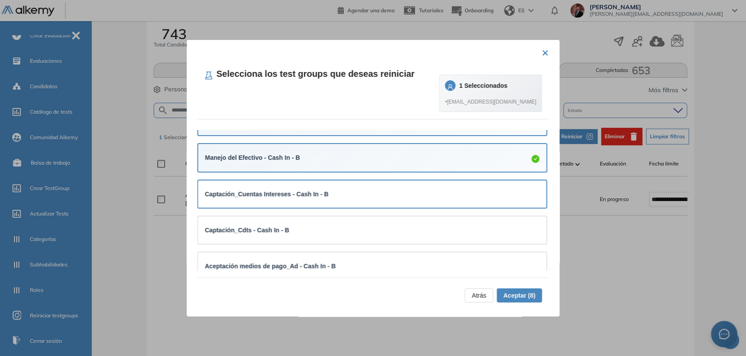
click at [325, 206] on div "Captación_Cuentas Intereses - Cash In - B" at bounding box center [372, 194] width 349 height 27
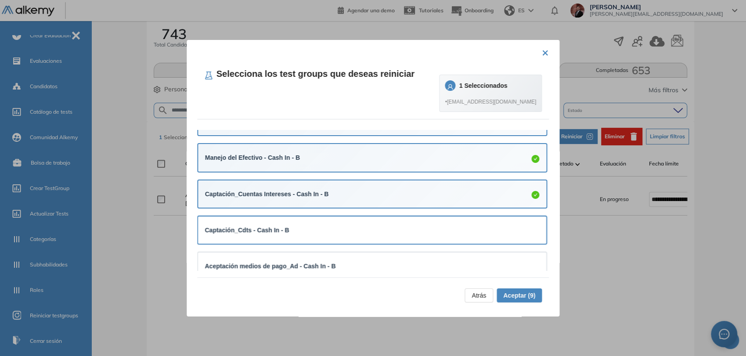
click at [319, 231] on div "Captación_Cdts - Cash In - B" at bounding box center [372, 230] width 335 height 10
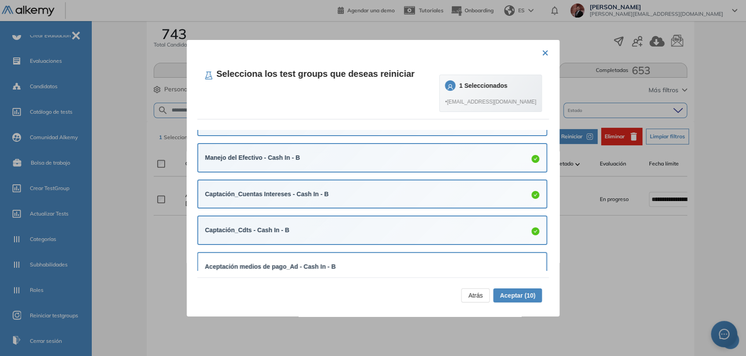
click at [307, 263] on strong "Aceptación medios de pago_Ad - Cash In - B" at bounding box center [270, 266] width 131 height 7
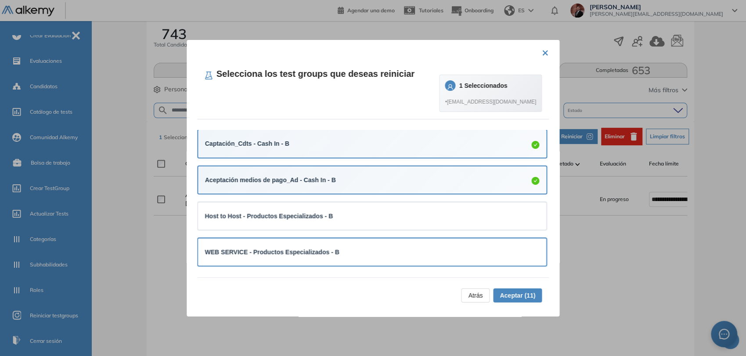
scroll to position [390, 0]
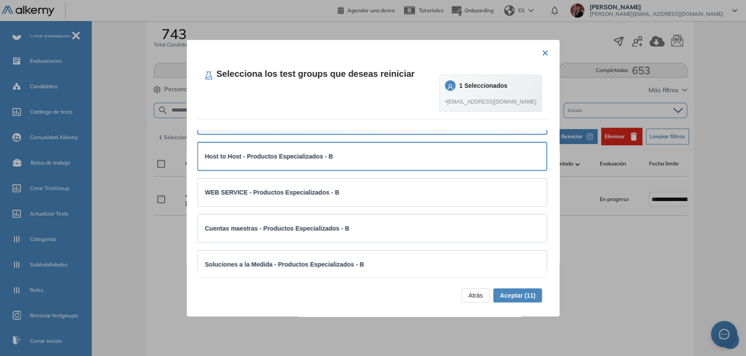
click at [301, 161] on div "Host to Host - Productos Especializados - B" at bounding box center [372, 156] width 335 height 13
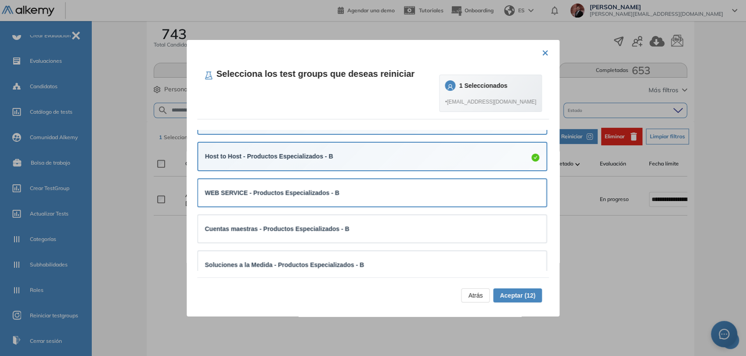
click at [307, 199] on div "WEB SERVICE - Productos Especializados - B" at bounding box center [372, 192] width 349 height 27
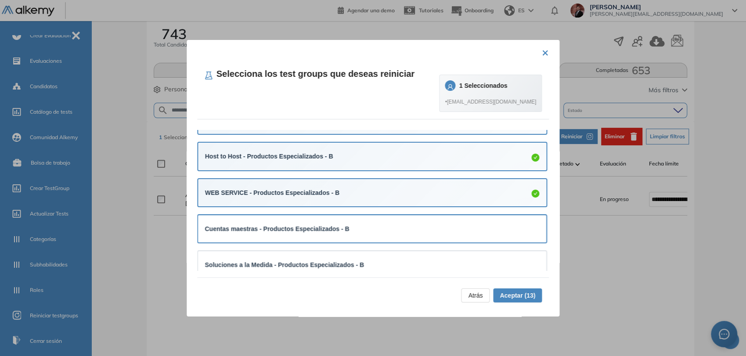
click at [312, 225] on strong "Cuentas maestras - Productos Especializados - B" at bounding box center [277, 228] width 145 height 7
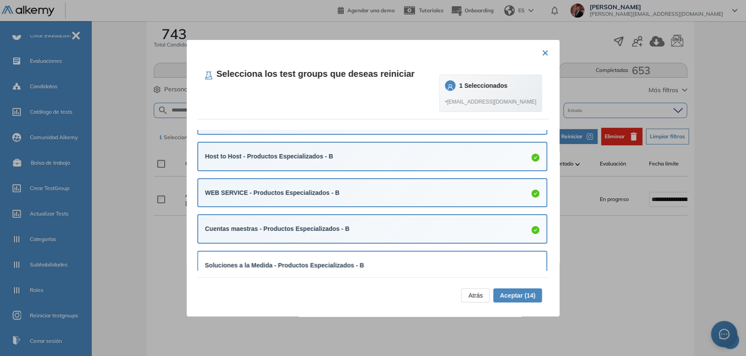
click at [317, 259] on div "Soluciones a la Medida - Productos Especializados - B" at bounding box center [372, 265] width 335 height 13
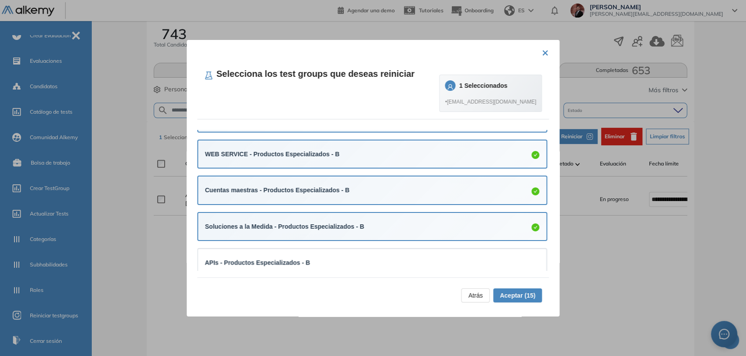
scroll to position [473, 0]
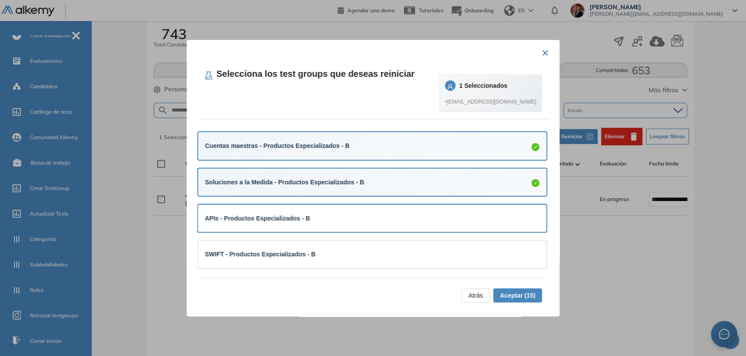
click at [322, 212] on div "APIs - Productos Especializados - B" at bounding box center [372, 218] width 335 height 13
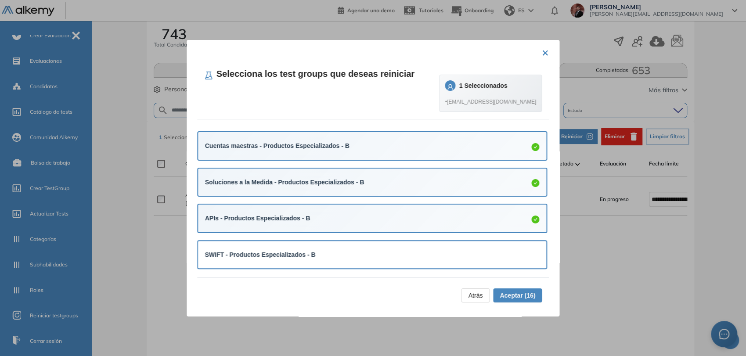
click at [309, 251] on div "SWIFT - Productos Especializados - B" at bounding box center [372, 255] width 335 height 10
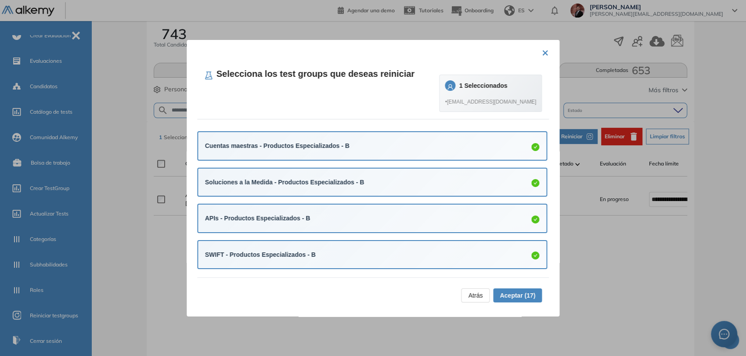
click at [511, 296] on span "Aceptar (17)" at bounding box center [518, 296] width 36 height 10
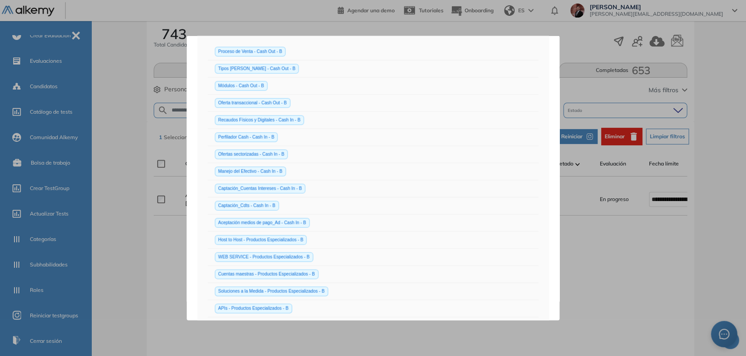
scroll to position [221, 0]
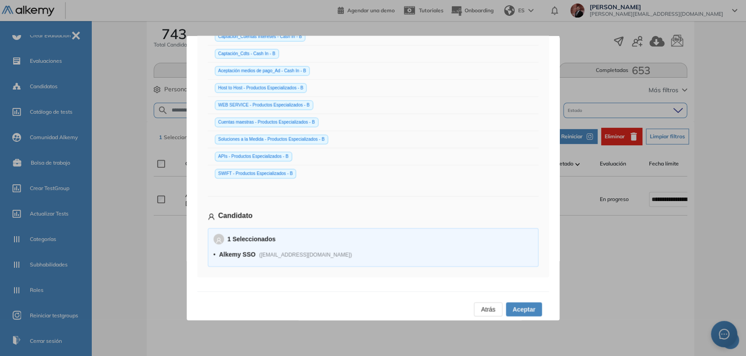
click at [519, 304] on span "Aceptar" at bounding box center [524, 309] width 23 height 10
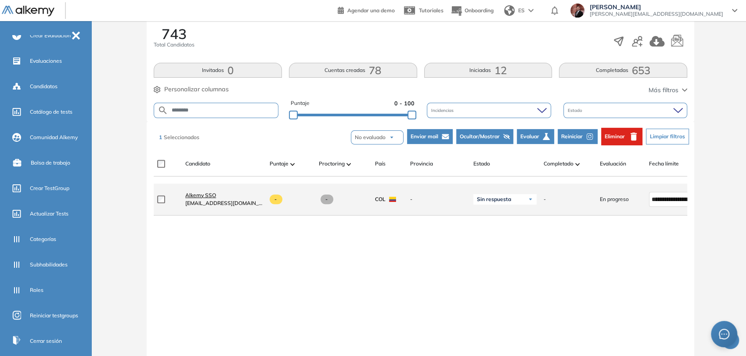
click at [213, 197] on span "Alkemy SSO" at bounding box center [200, 195] width 31 height 7
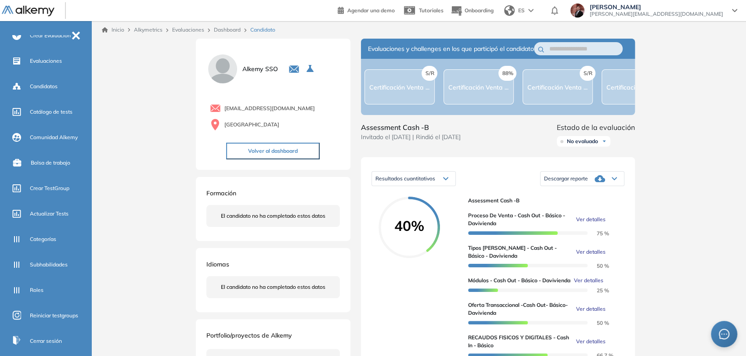
click at [274, 145] on button "Volver al dashboard" at bounding box center [273, 151] width 94 height 17
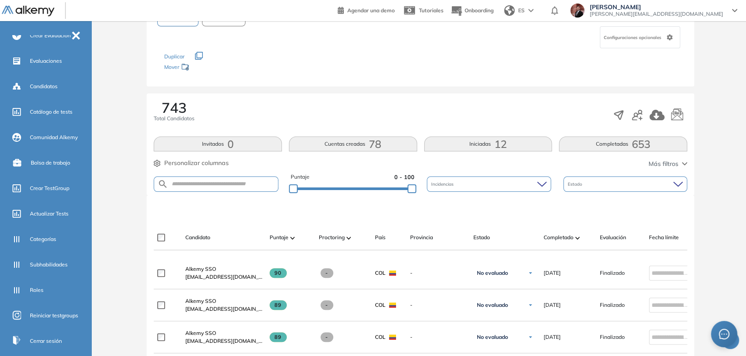
scroll to position [98, 0]
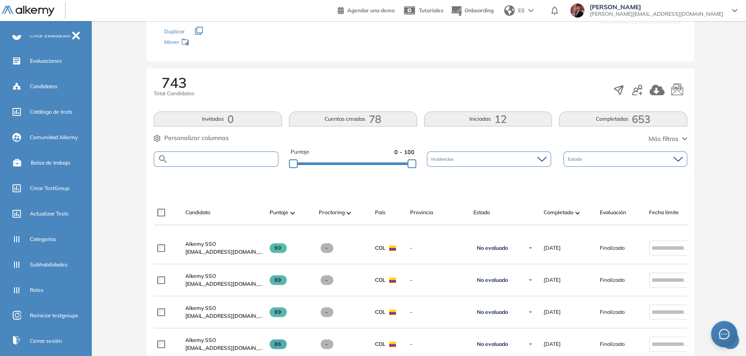
click at [242, 156] on input "text" at bounding box center [223, 159] width 110 height 7
type input "********"
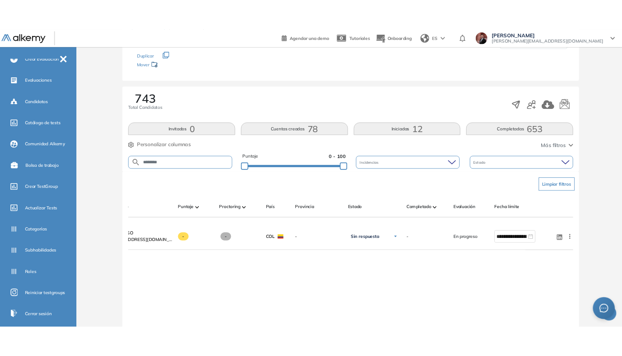
scroll to position [0, 0]
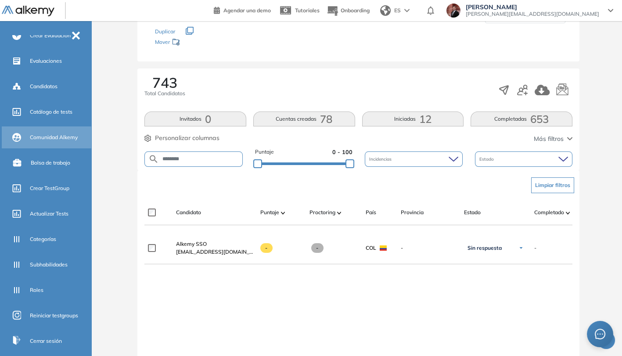
drag, startPoint x: 195, startPoint y: 159, endPoint x: 73, endPoint y: 146, distance: 122.7
click at [73, 146] on div "General Training Alkemy Perfil Todos los espacios D Davivienda Gen... Home Alky…" at bounding box center [311, 169] width 622 height 534
type input "*******"
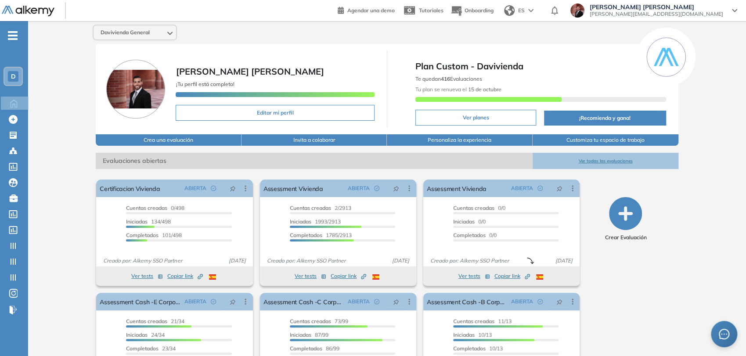
drag, startPoint x: 7, startPoint y: 31, endPoint x: 11, endPoint y: 36, distance: 6.9
click at [7, 32] on div "-" at bounding box center [3, 28] width 7 height 7
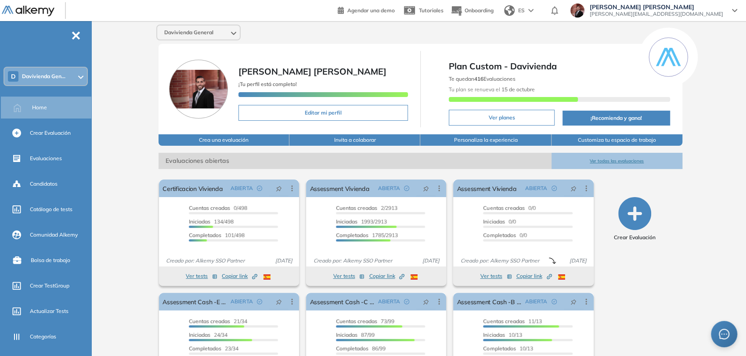
click at [47, 79] on span "Davivienda Gen..." at bounding box center [43, 76] width 43 height 7
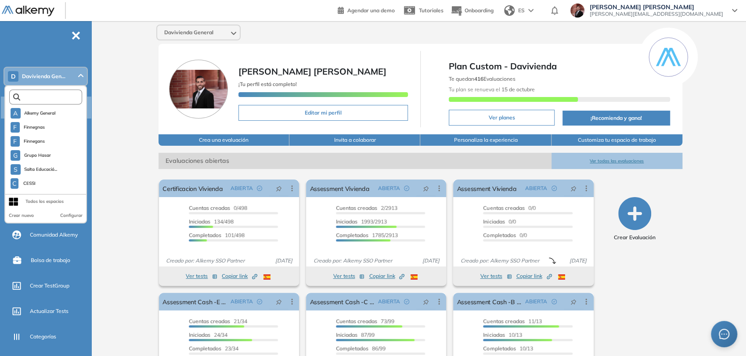
click at [58, 100] on input "text" at bounding box center [47, 97] width 55 height 7
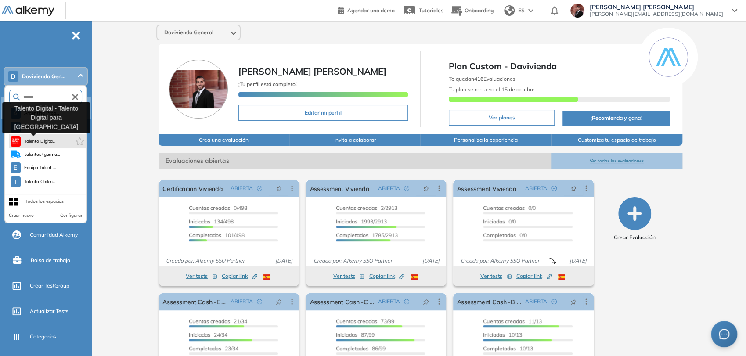
type input "******"
click at [32, 141] on span "Talento Digita..." at bounding box center [40, 141] width 32 height 7
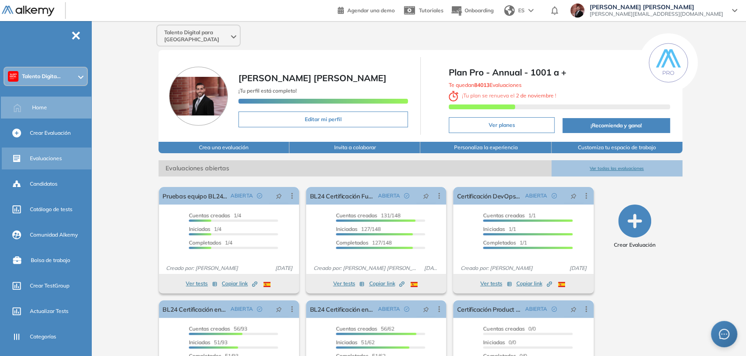
click at [59, 157] on span "Evaluaciones" at bounding box center [46, 159] width 32 height 8
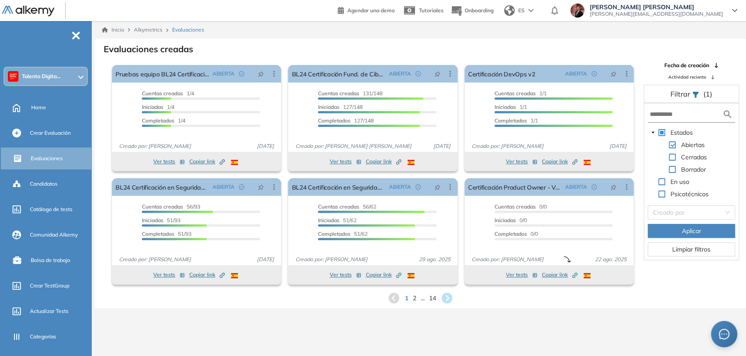
click at [685, 77] on span "Actividad reciente" at bounding box center [688, 77] width 38 height 7
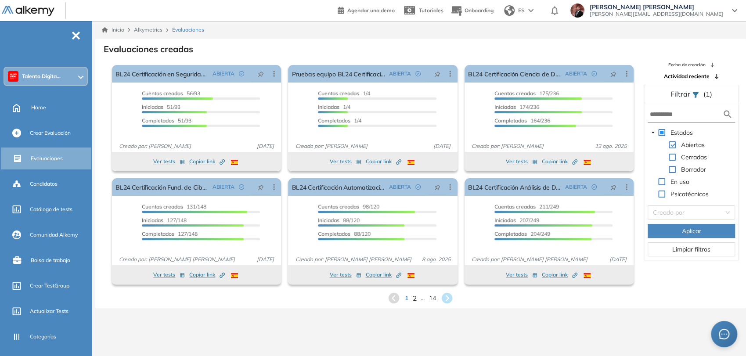
click at [415, 297] on span "2" at bounding box center [415, 298] width 4 height 10
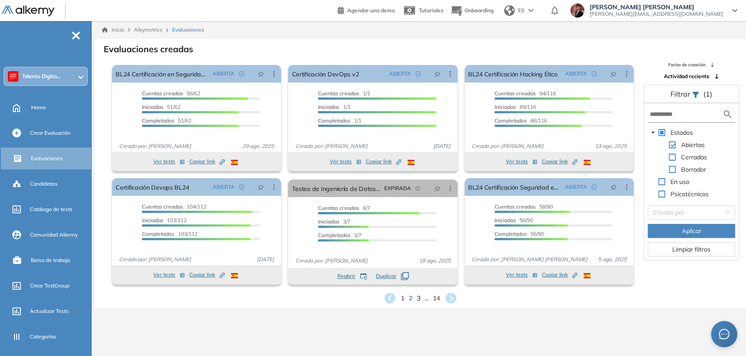
click at [418, 298] on span "3" at bounding box center [419, 298] width 4 height 10
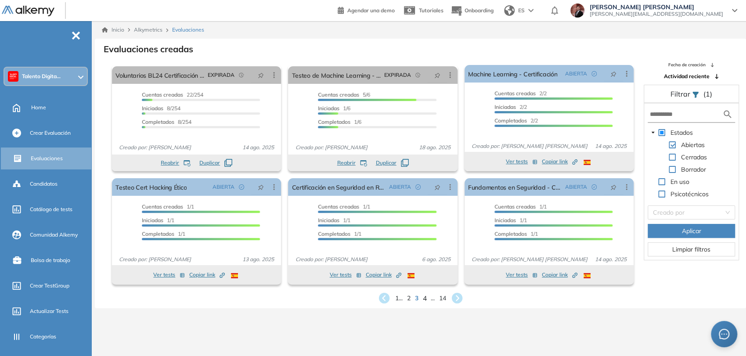
click at [424, 300] on span "4" at bounding box center [425, 298] width 4 height 10
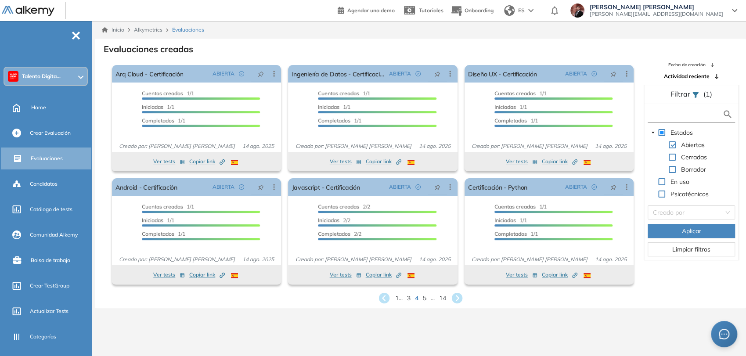
click at [699, 114] on input "text" at bounding box center [686, 114] width 72 height 9
type input "***"
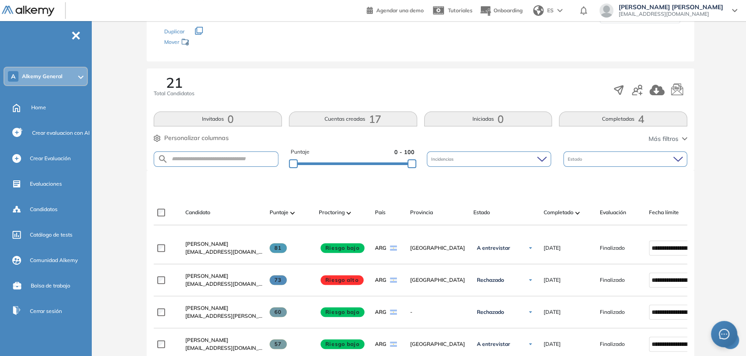
scroll to position [4, 0]
